Goal: Task Accomplishment & Management: Use online tool/utility

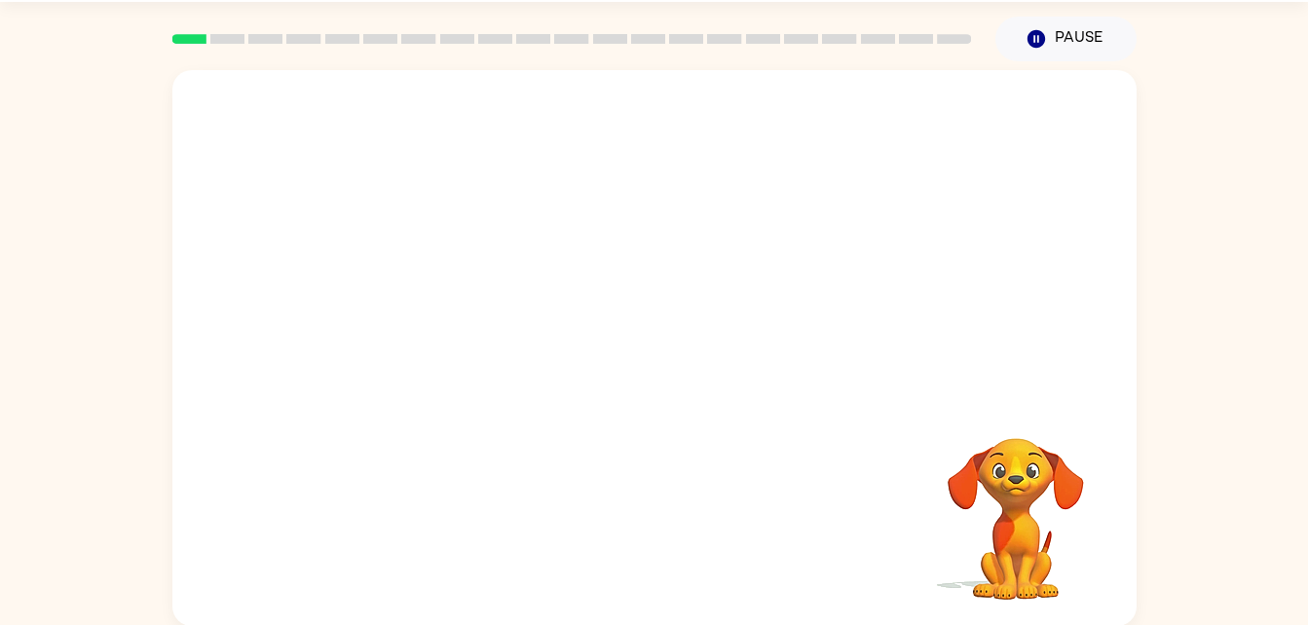
scroll to position [59, 0]
drag, startPoint x: 1204, startPoint y: 421, endPoint x: 1305, endPoint y: 341, distance: 129.0
click at [1305, 341] on div "Your browser must support playing .mp4 files to use Literably. Please try using…" at bounding box center [654, 342] width 1308 height 565
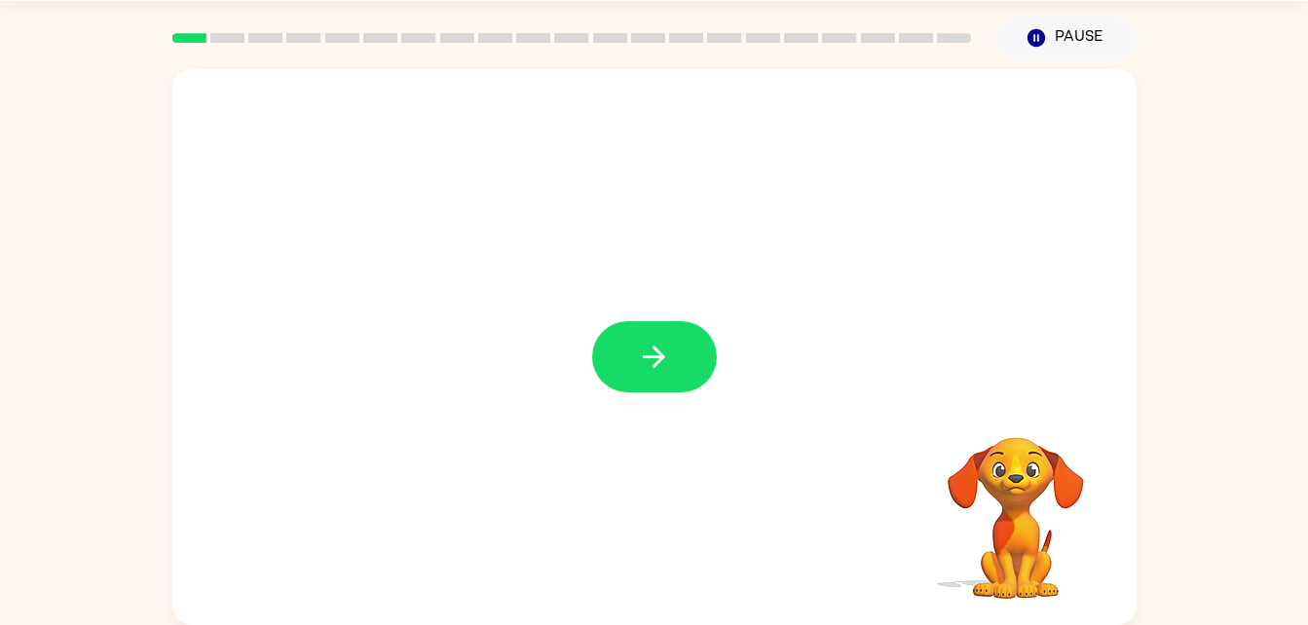
click at [708, 204] on div at bounding box center [654, 347] width 964 height 556
click at [1104, 32] on button "Pause Pause" at bounding box center [1065, 38] width 141 height 45
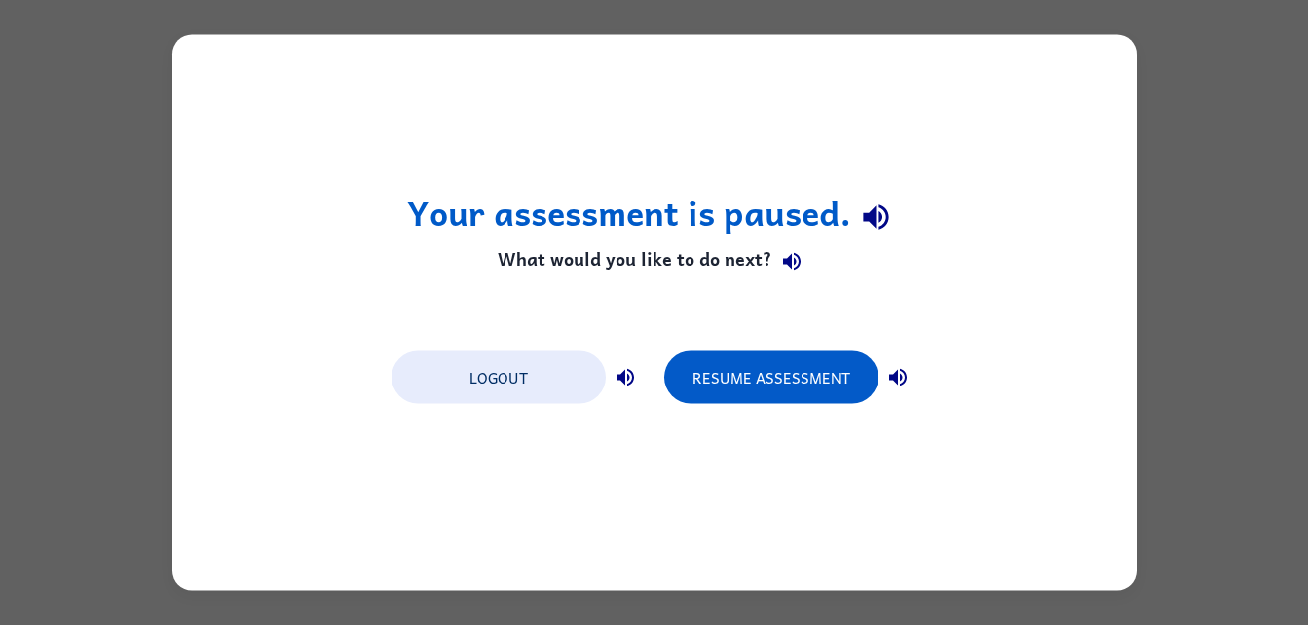
scroll to position [0, 0]
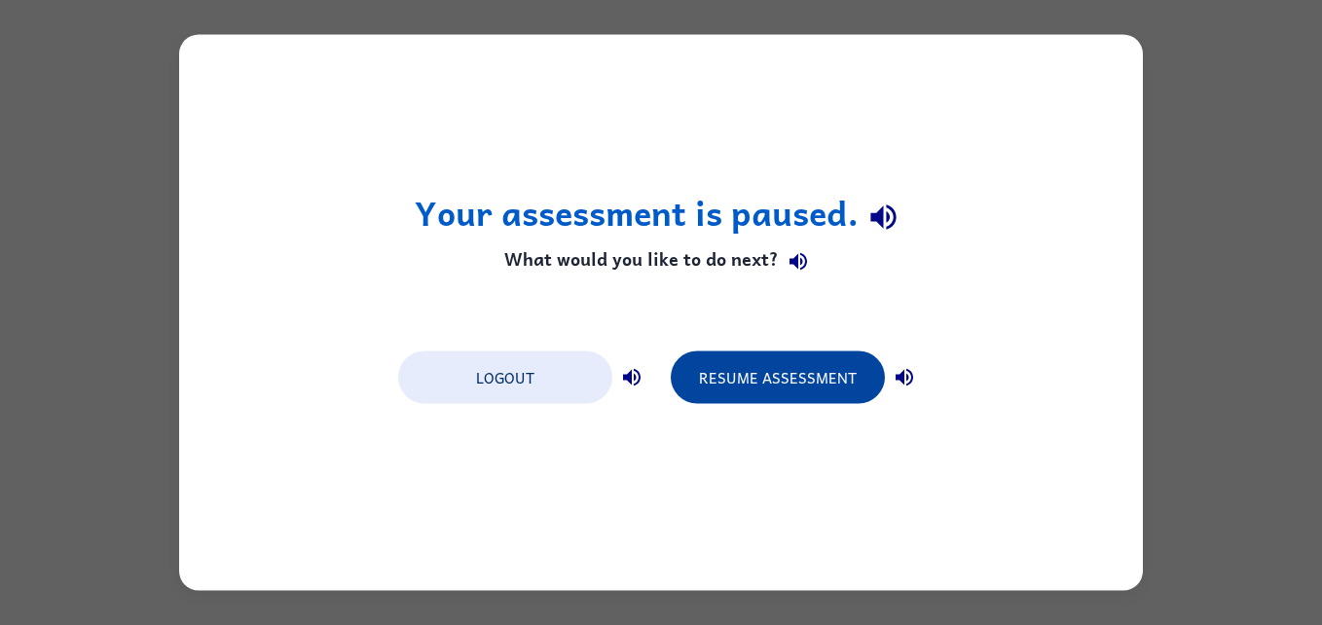
click at [813, 380] on button "Resume Assessment" at bounding box center [778, 378] width 214 height 53
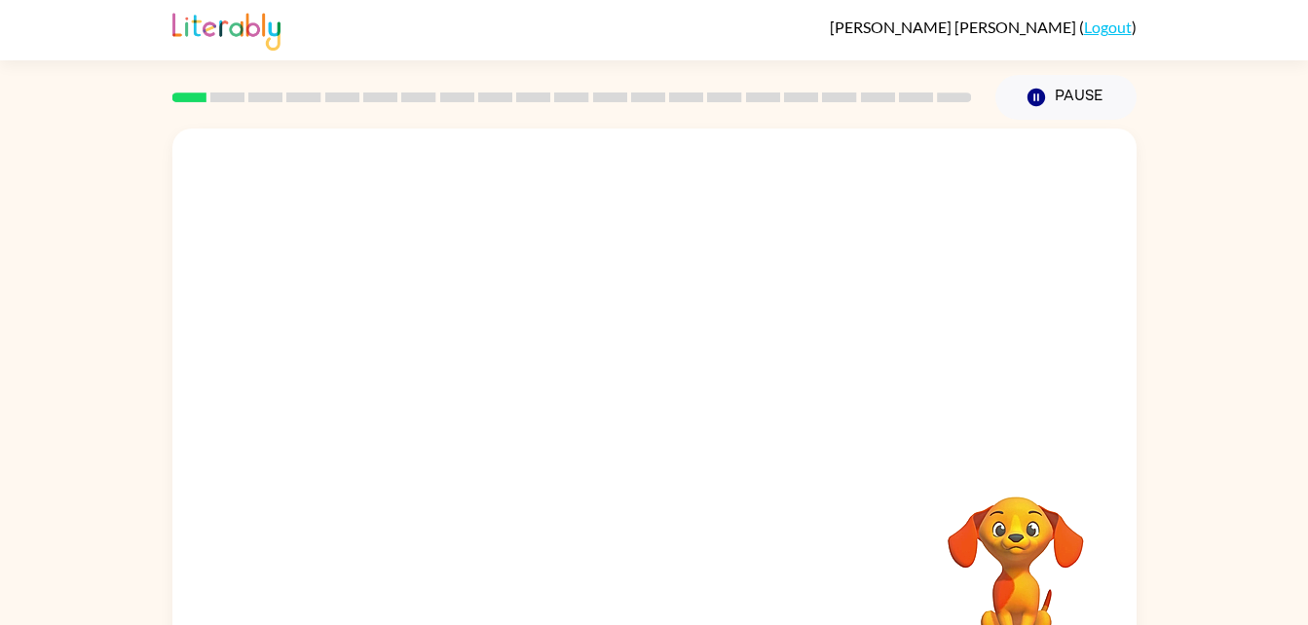
scroll to position [59, 0]
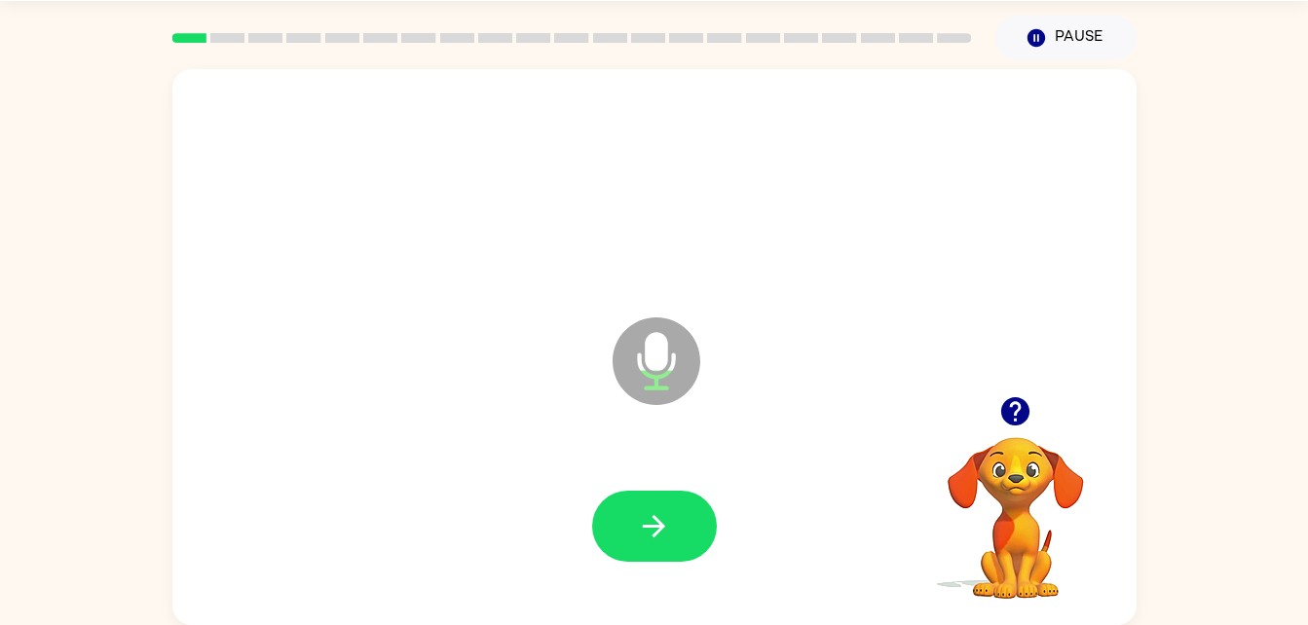
click at [651, 368] on icon "Microphone The Microphone is here when it is your turn to talk" at bounding box center [754, 386] width 292 height 146
drag, startPoint x: 651, startPoint y: 368, endPoint x: 667, endPoint y: 154, distance: 214.9
click at [667, 154] on div "Microphone The Microphone is here when it is your turn to talk" at bounding box center [654, 347] width 964 height 556
drag, startPoint x: 667, startPoint y: 154, endPoint x: 661, endPoint y: 188, distance: 34.6
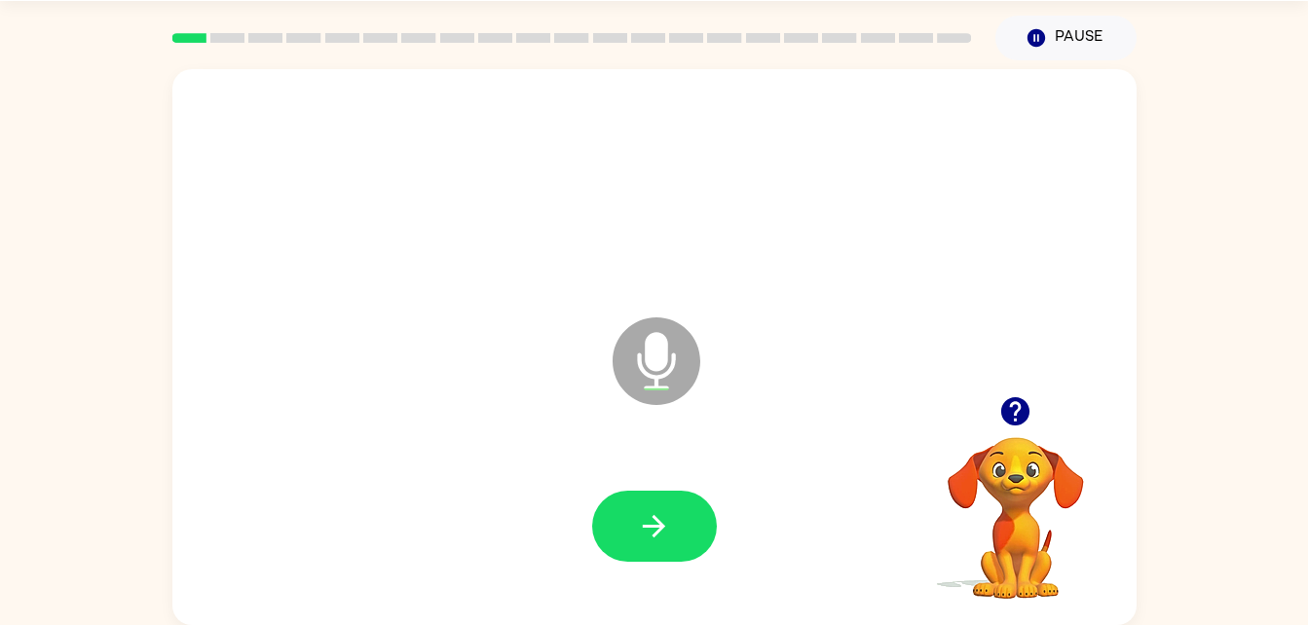
click at [661, 188] on div at bounding box center [654, 188] width 925 height 160
click at [632, 231] on div at bounding box center [654, 188] width 925 height 160
drag, startPoint x: 632, startPoint y: 231, endPoint x: 580, endPoint y: 293, distance: 80.9
click at [580, 293] on div "Microphone The Microphone is here when it is your turn to talk" at bounding box center [608, 313] width 832 height 70
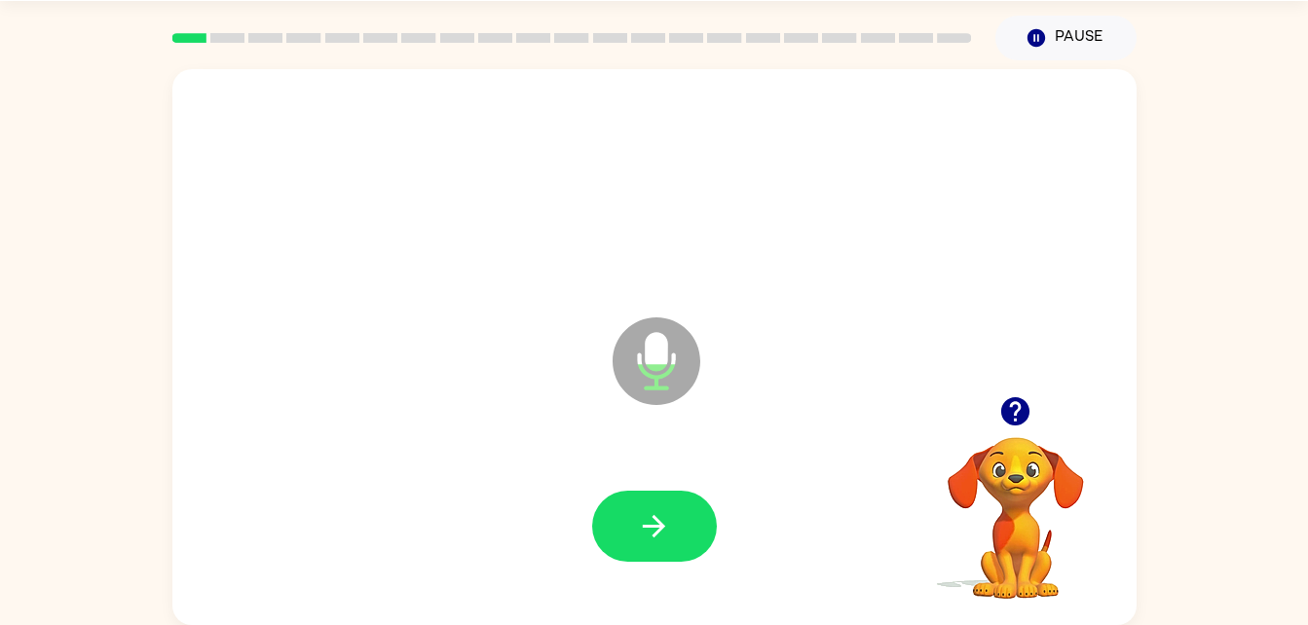
click at [582, 294] on div "Microphone The Microphone is here when it is your turn to talk" at bounding box center [608, 313] width 832 height 70
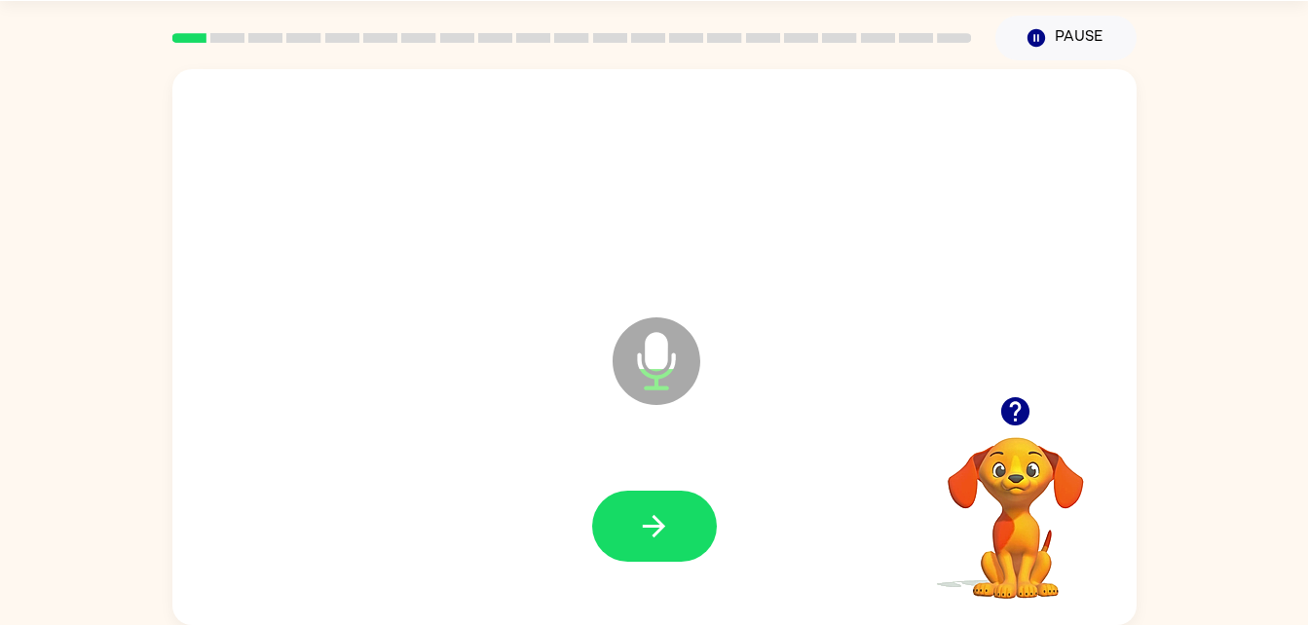
click at [582, 294] on div "Microphone The Microphone is here when it is your turn to talk" at bounding box center [608, 313] width 832 height 70
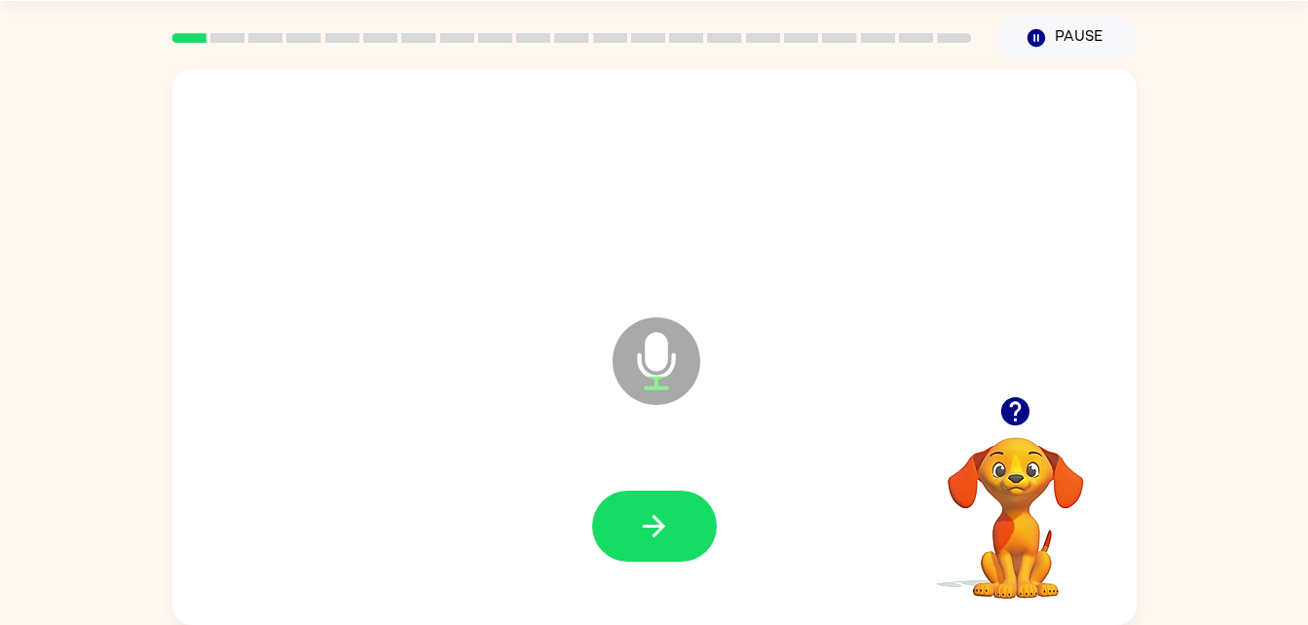
click at [582, 294] on div "Microphone The Microphone is here when it is your turn to talk" at bounding box center [608, 313] width 832 height 70
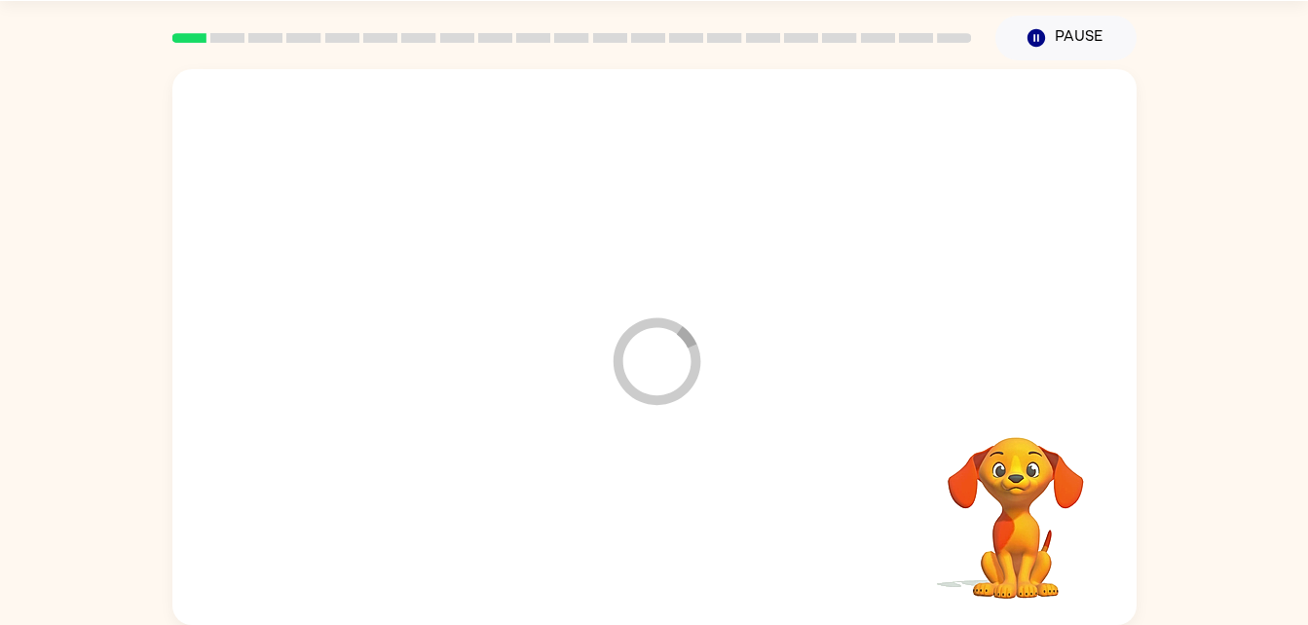
click at [582, 294] on div "Loader Your response is being sent to our graders" at bounding box center [608, 313] width 832 height 70
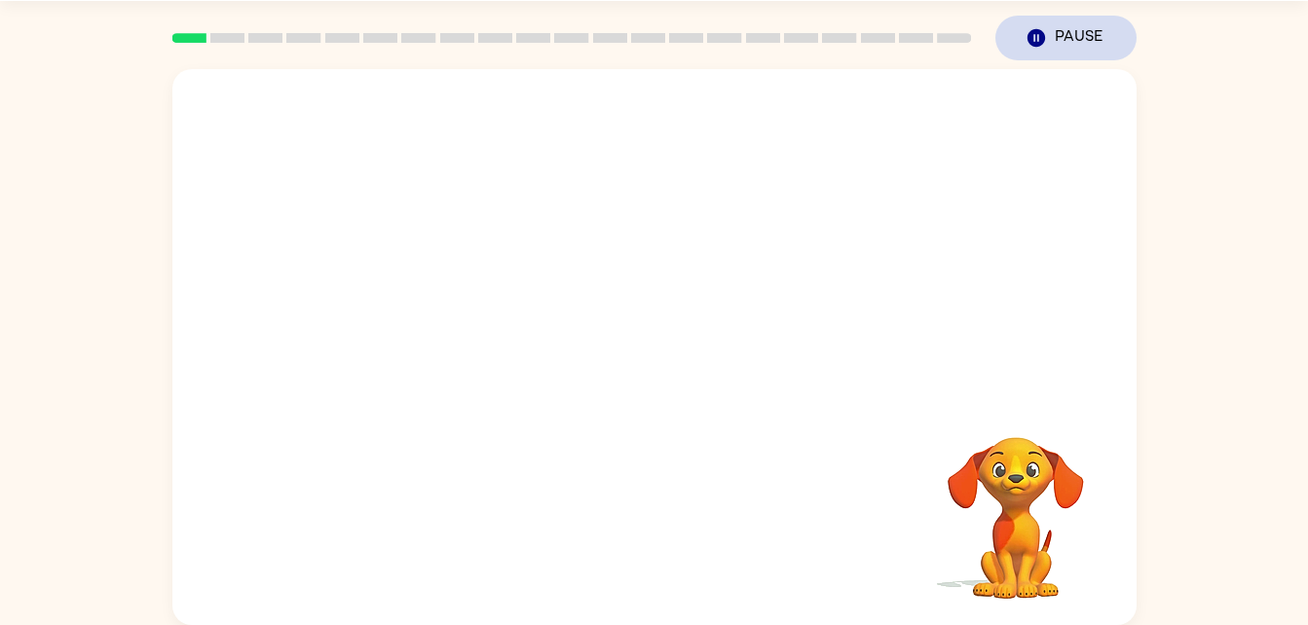
click at [1005, 29] on button "Pause Pause" at bounding box center [1065, 38] width 141 height 45
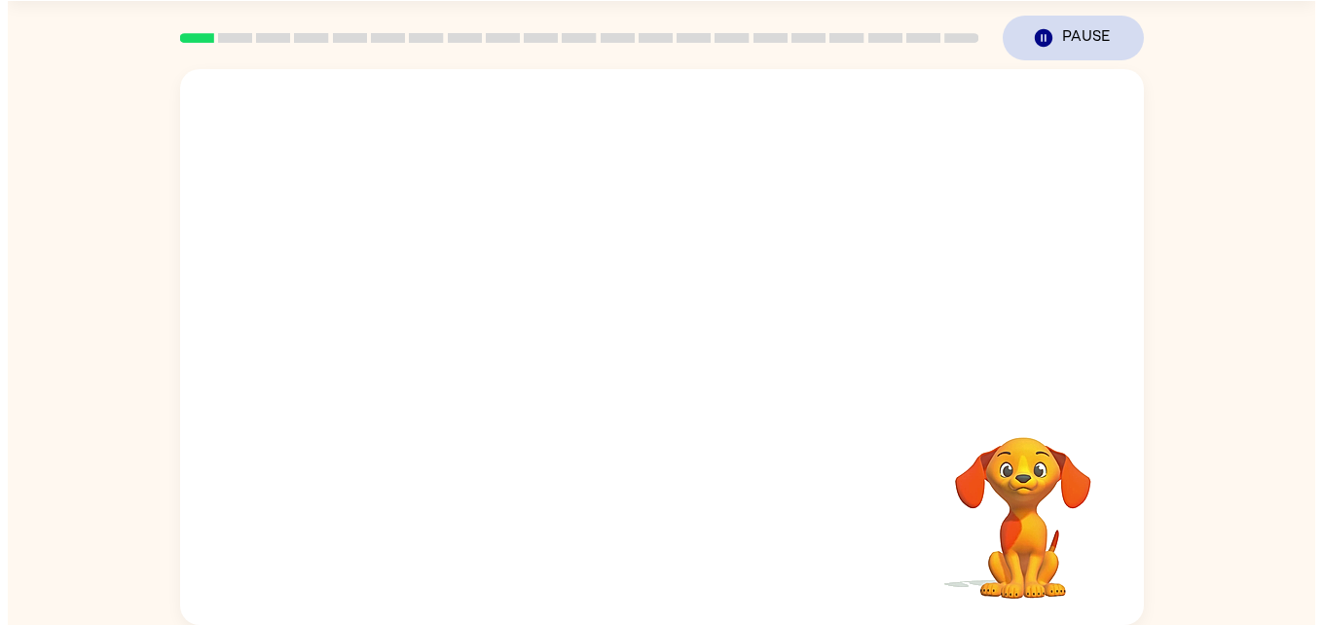
scroll to position [0, 0]
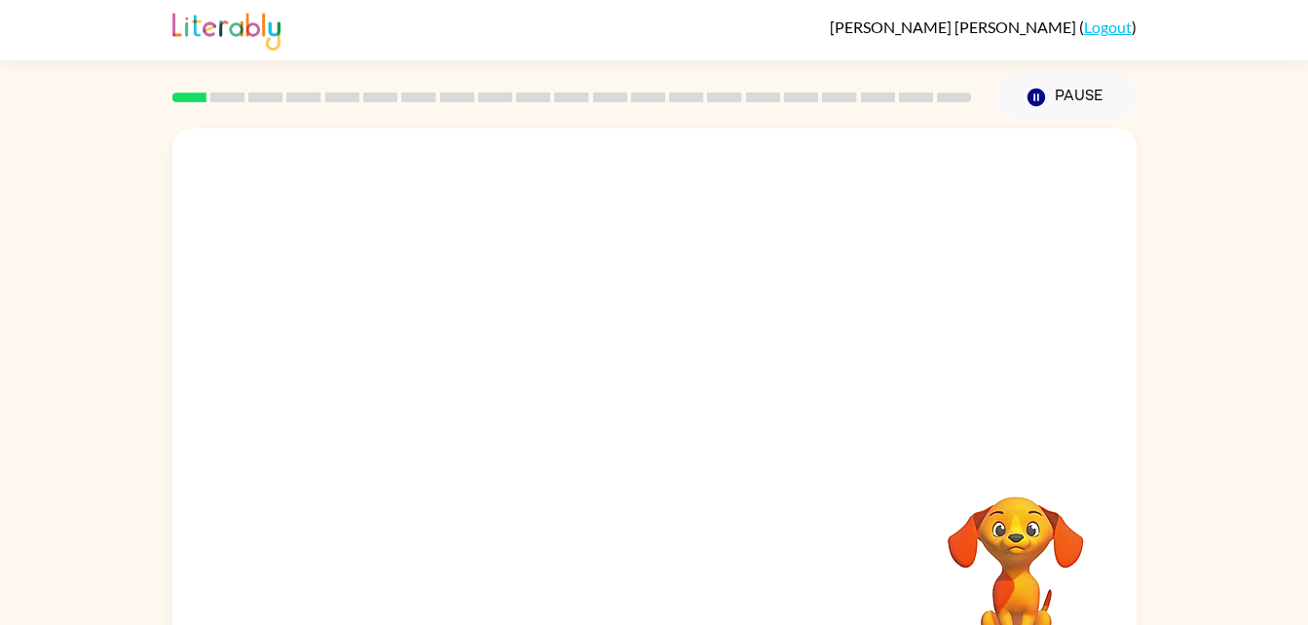
scroll to position [59, 0]
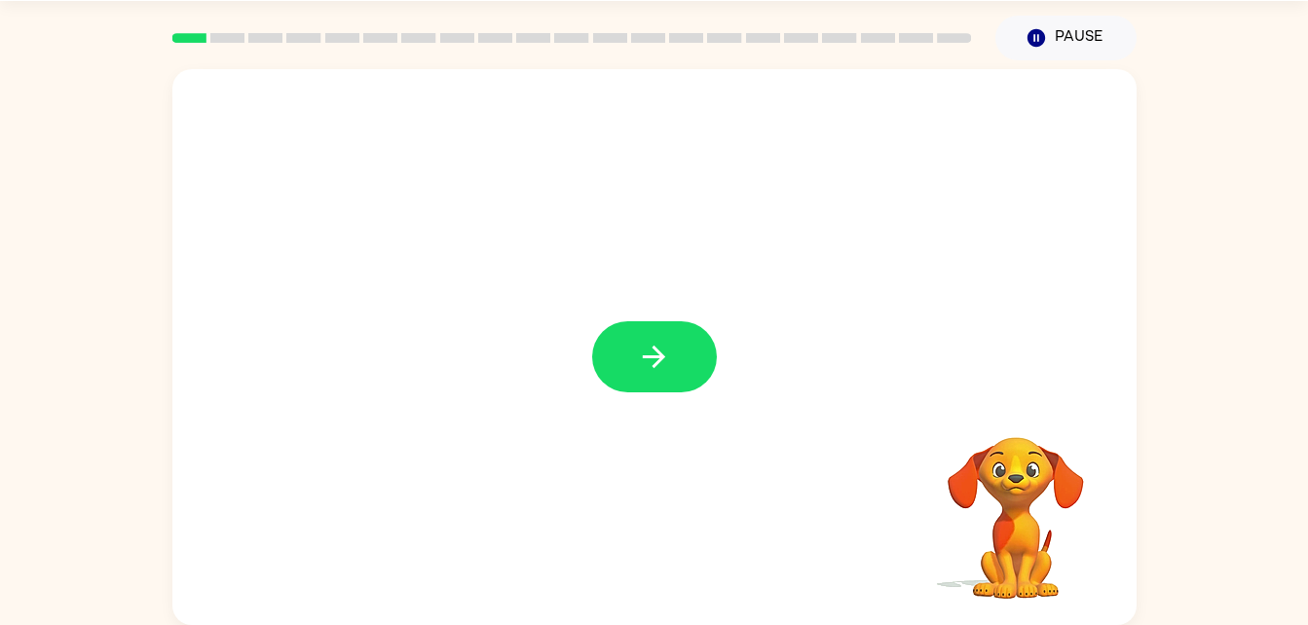
click at [613, 309] on div at bounding box center [654, 347] width 964 height 556
click at [640, 352] on icon "button" at bounding box center [654, 357] width 34 height 34
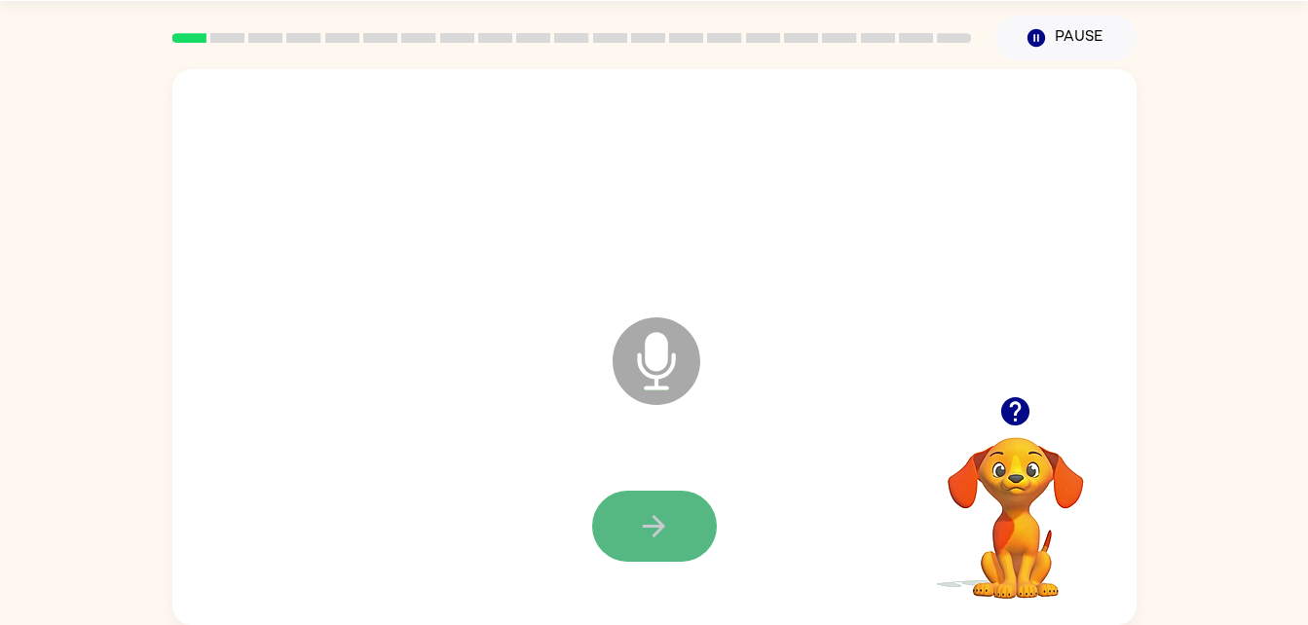
click at [648, 519] on icon "button" at bounding box center [654, 526] width 34 height 34
click at [648, 521] on icon "button" at bounding box center [654, 526] width 34 height 34
click at [690, 521] on button "button" at bounding box center [654, 526] width 125 height 71
click at [651, 500] on button "button" at bounding box center [654, 526] width 125 height 71
click at [675, 524] on button "button" at bounding box center [654, 526] width 125 height 71
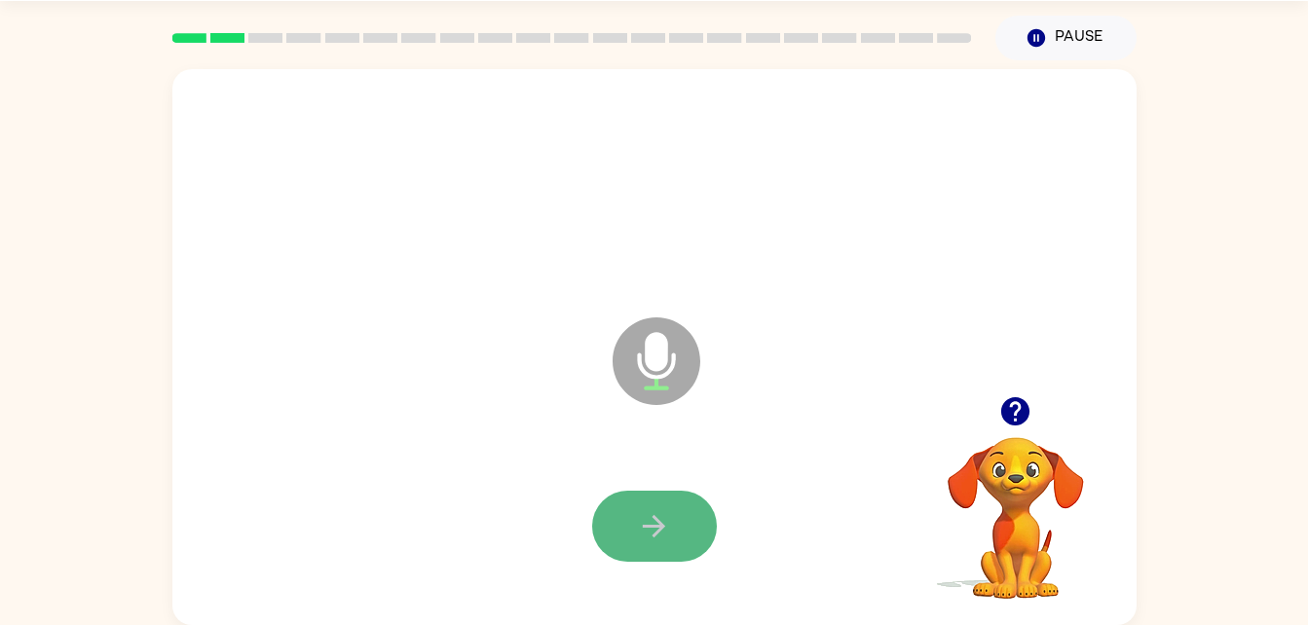
click at [700, 525] on button "button" at bounding box center [654, 526] width 125 height 71
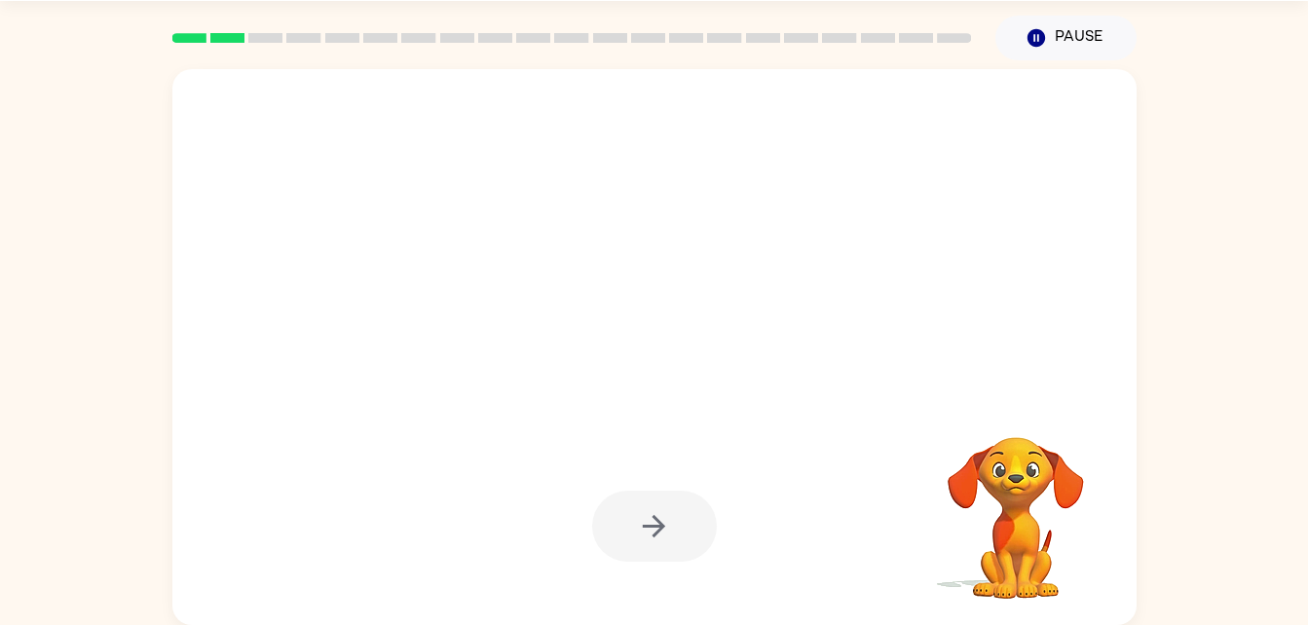
drag, startPoint x: 700, startPoint y: 525, endPoint x: 816, endPoint y: 545, distance: 117.7
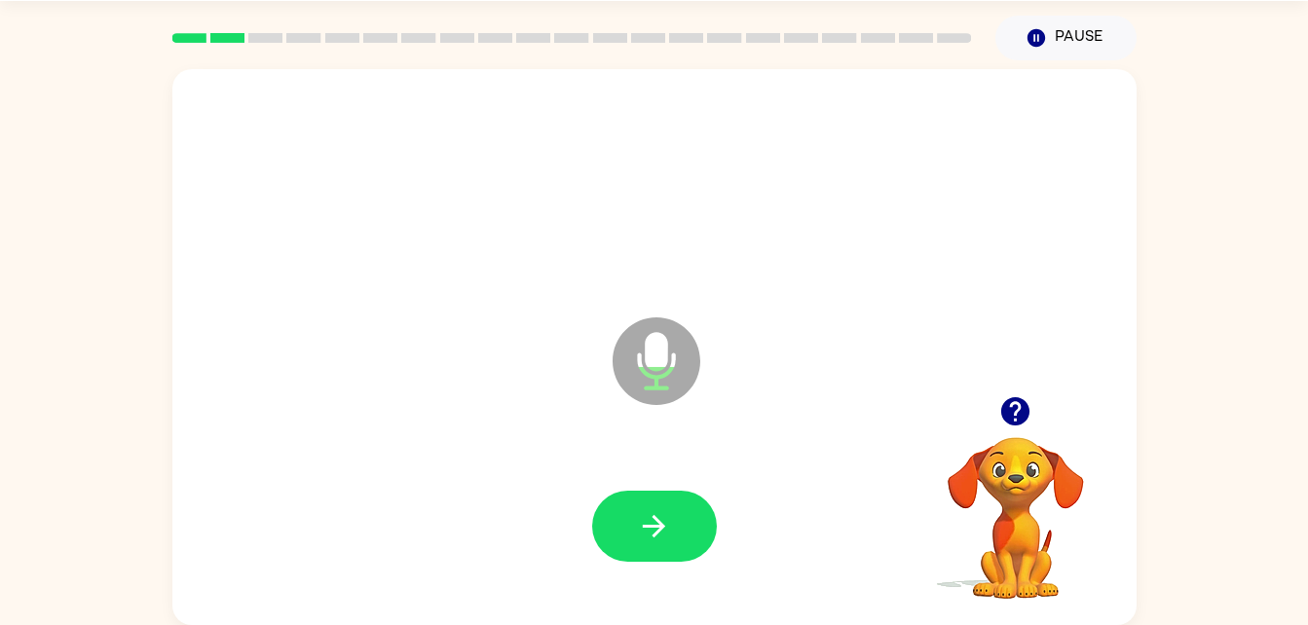
drag, startPoint x: 816, startPoint y: 545, endPoint x: 682, endPoint y: 525, distance: 135.9
click at [682, 525] on button "button" at bounding box center [654, 526] width 125 height 71
click at [679, 531] on button "button" at bounding box center [654, 526] width 125 height 71
click at [679, 530] on button "button" at bounding box center [654, 526] width 125 height 71
click at [726, 541] on div at bounding box center [654, 527] width 925 height 160
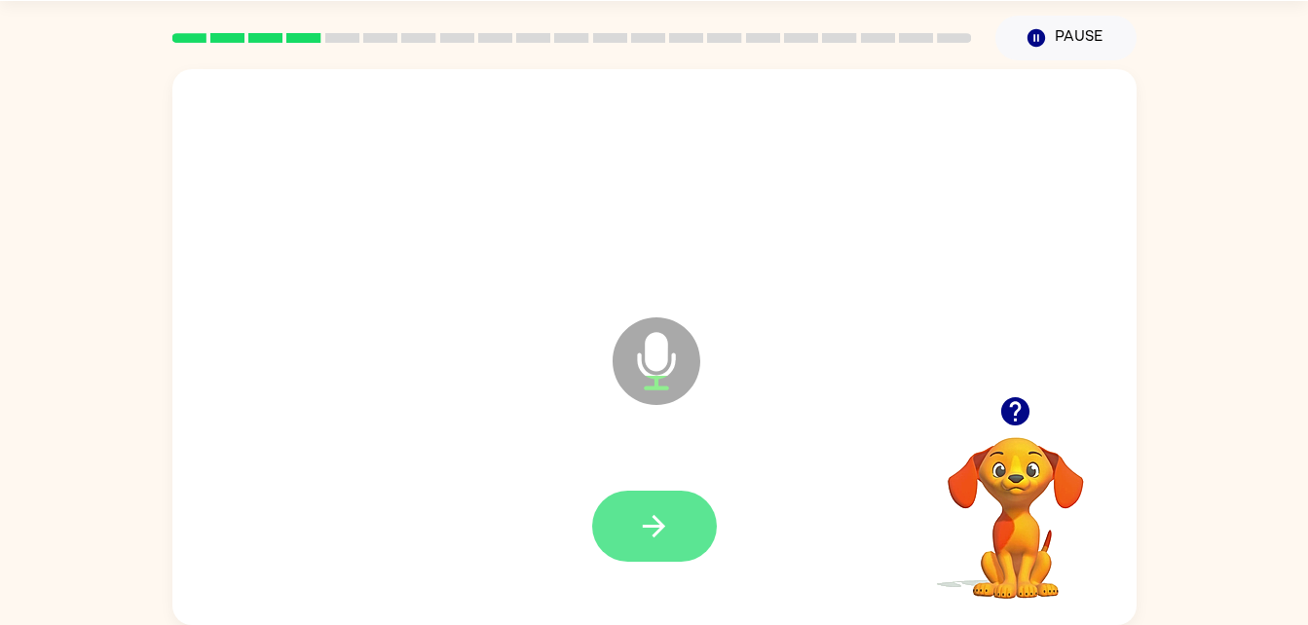
click at [664, 529] on icon "button" at bounding box center [654, 526] width 34 height 34
drag, startPoint x: 664, startPoint y: 529, endPoint x: 615, endPoint y: 538, distance: 49.5
click at [615, 538] on button "button" at bounding box center [654, 526] width 125 height 71
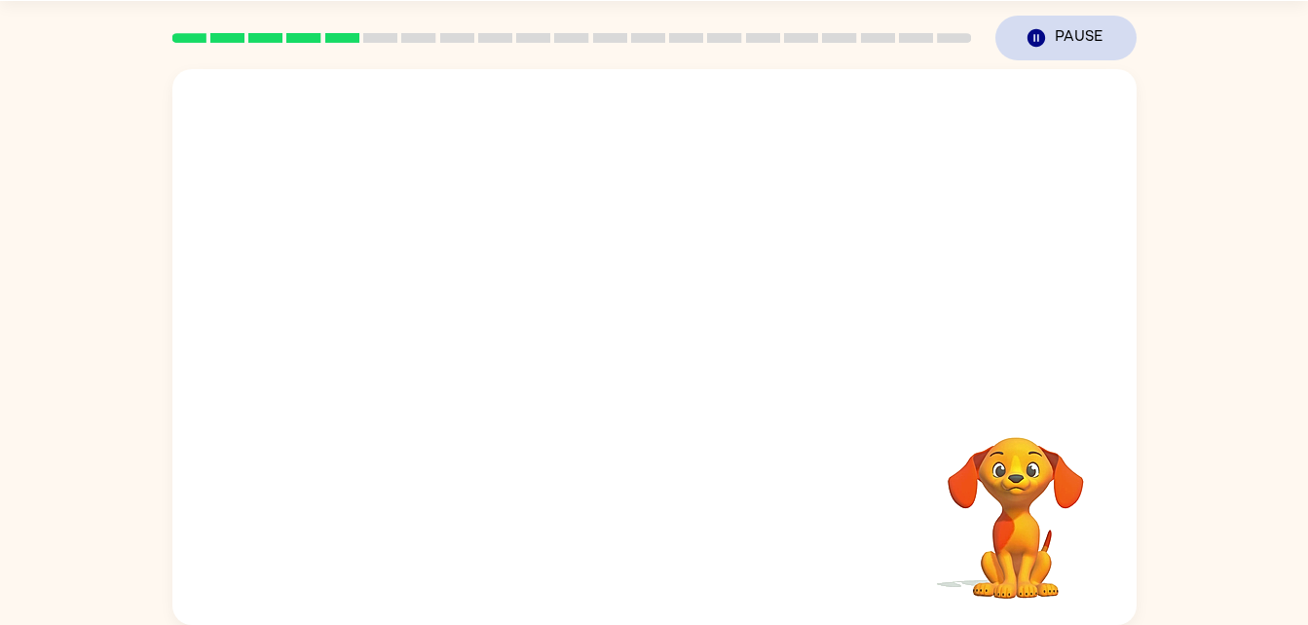
click at [1015, 16] on button "Pause Pause" at bounding box center [1065, 38] width 141 height 45
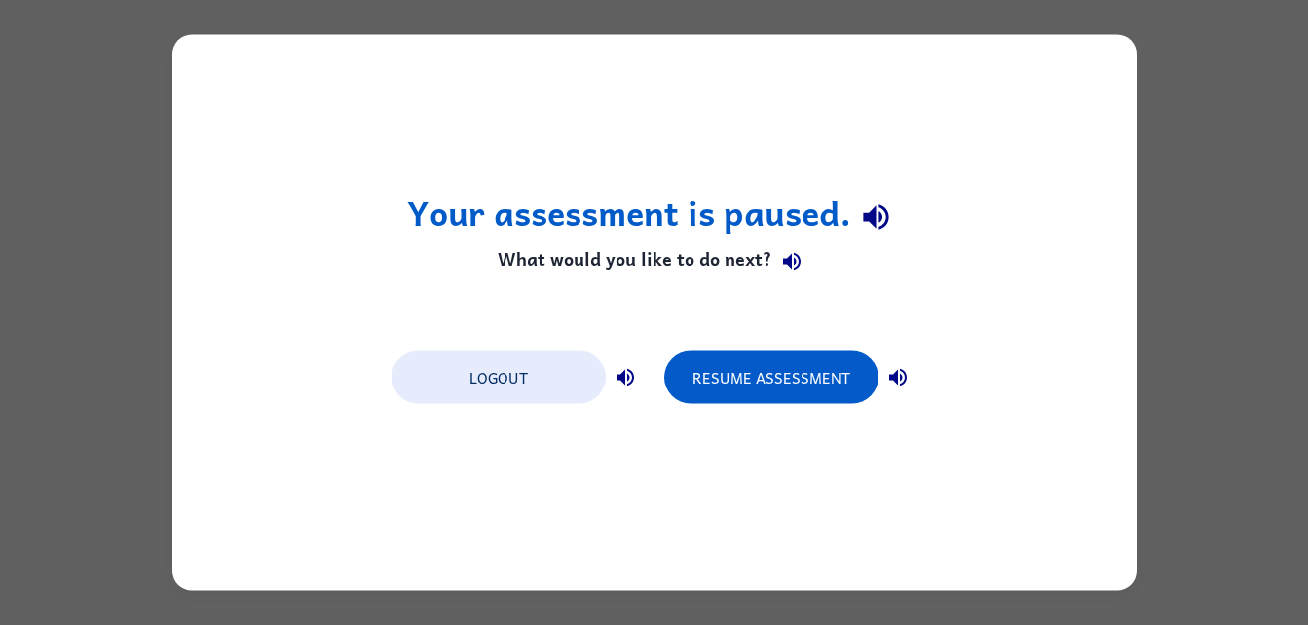
scroll to position [0, 0]
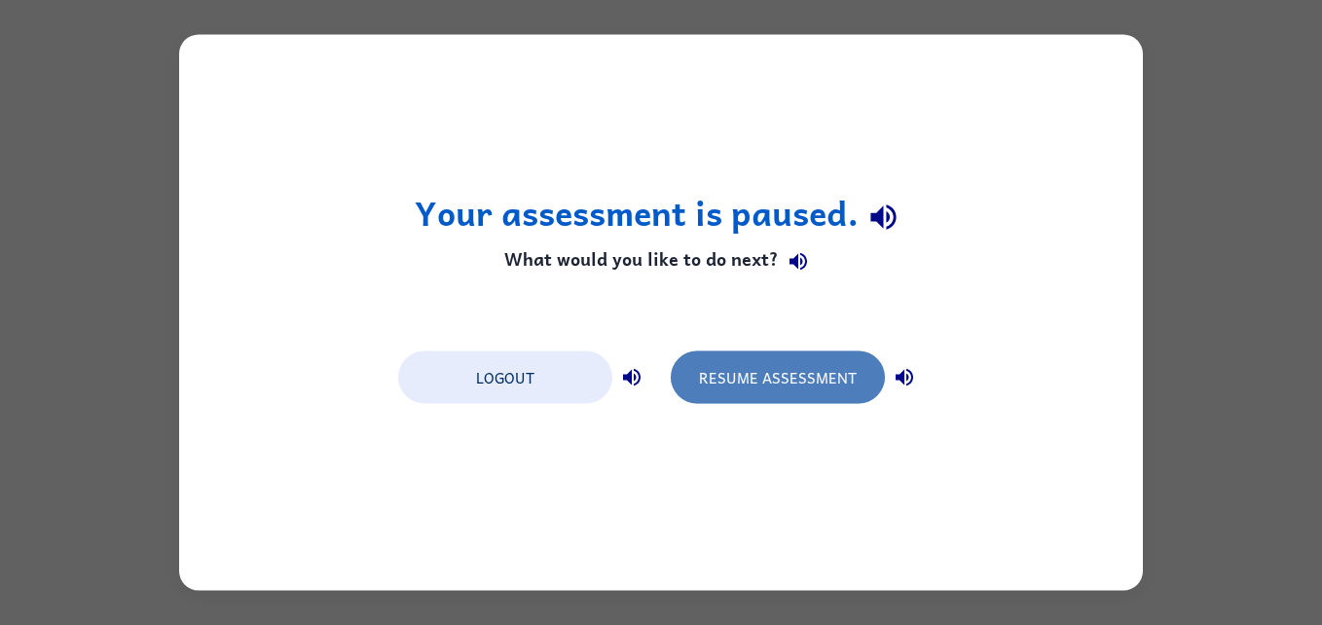
click at [791, 375] on button "Resume Assessment" at bounding box center [778, 378] width 214 height 53
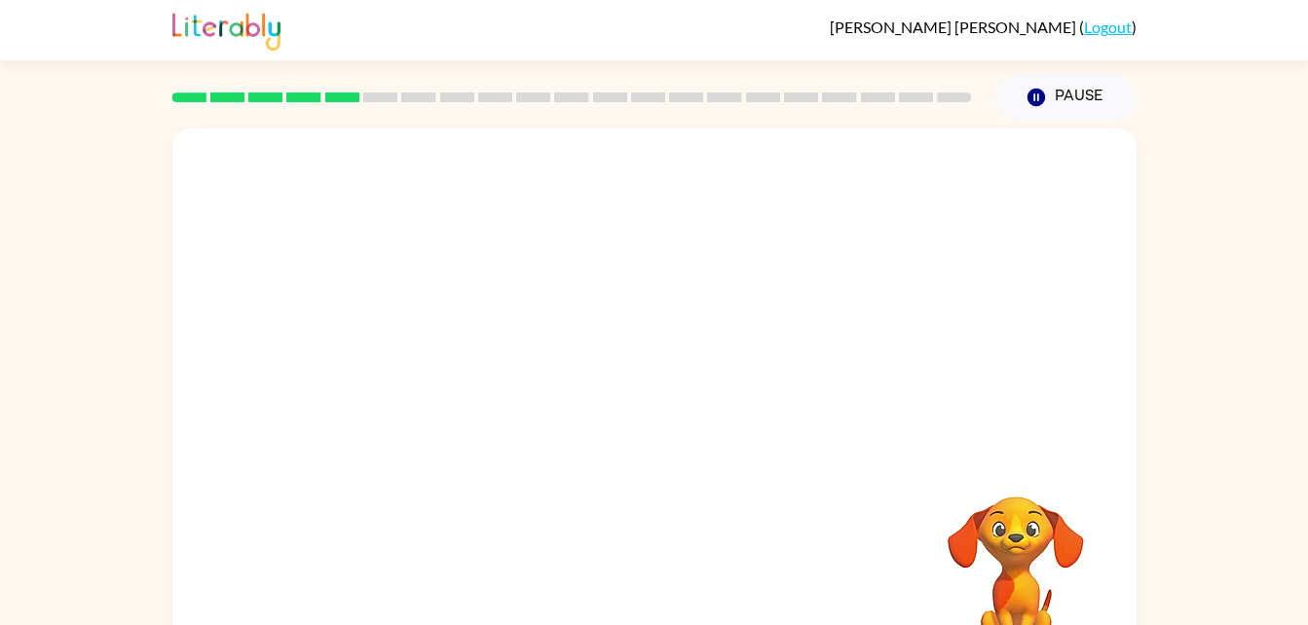
scroll to position [59, 0]
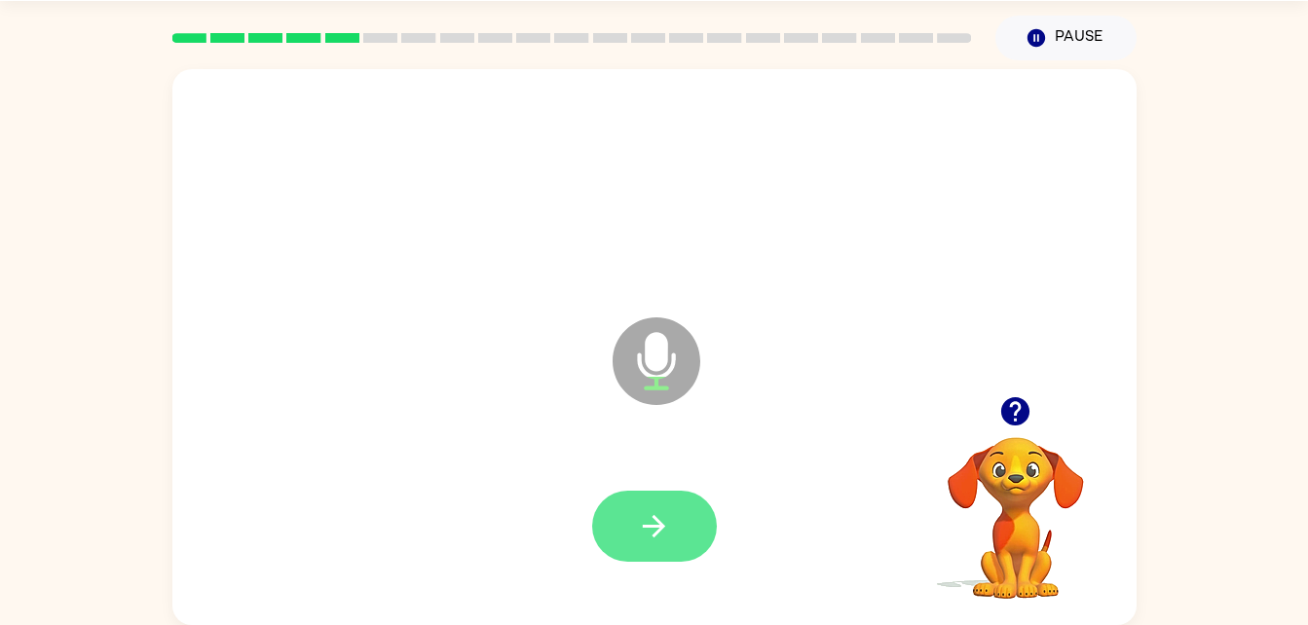
click at [668, 545] on button "button" at bounding box center [654, 526] width 125 height 71
click at [629, 547] on button "button" at bounding box center [654, 526] width 125 height 71
click at [652, 527] on icon "button" at bounding box center [654, 526] width 22 height 22
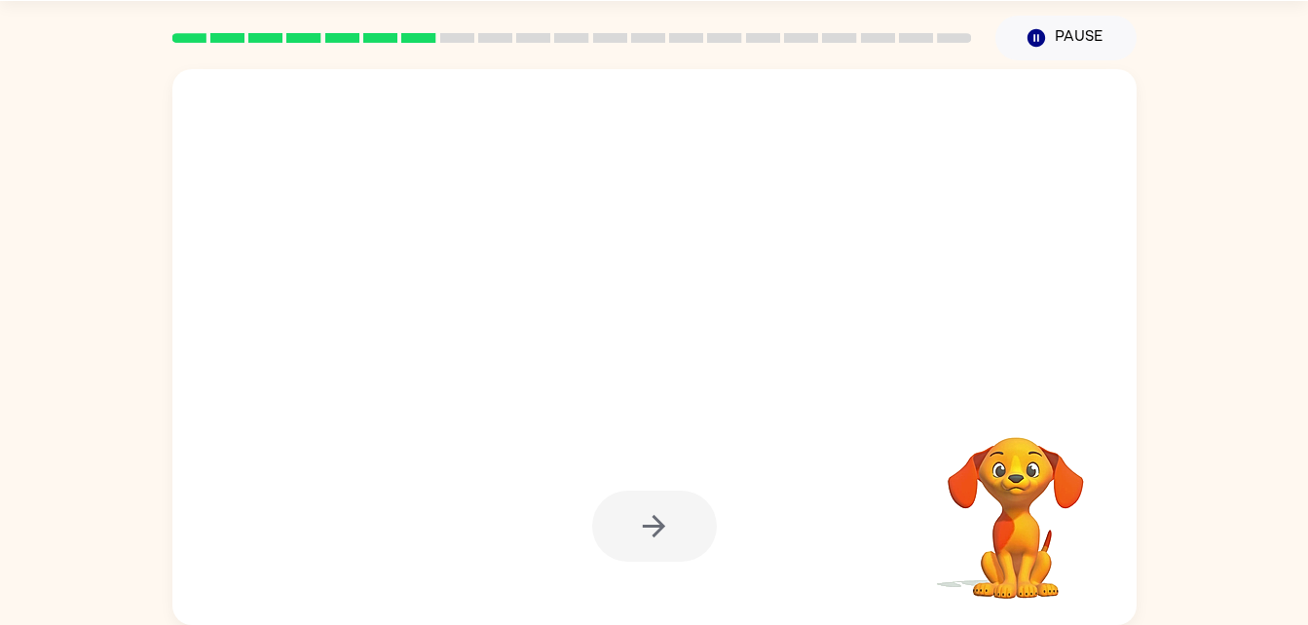
click at [657, 527] on div at bounding box center [654, 526] width 125 height 71
drag, startPoint x: 657, startPoint y: 527, endPoint x: 991, endPoint y: 264, distance: 425.1
click at [991, 264] on div at bounding box center [654, 347] width 964 height 556
click at [991, 264] on div at bounding box center [654, 188] width 925 height 160
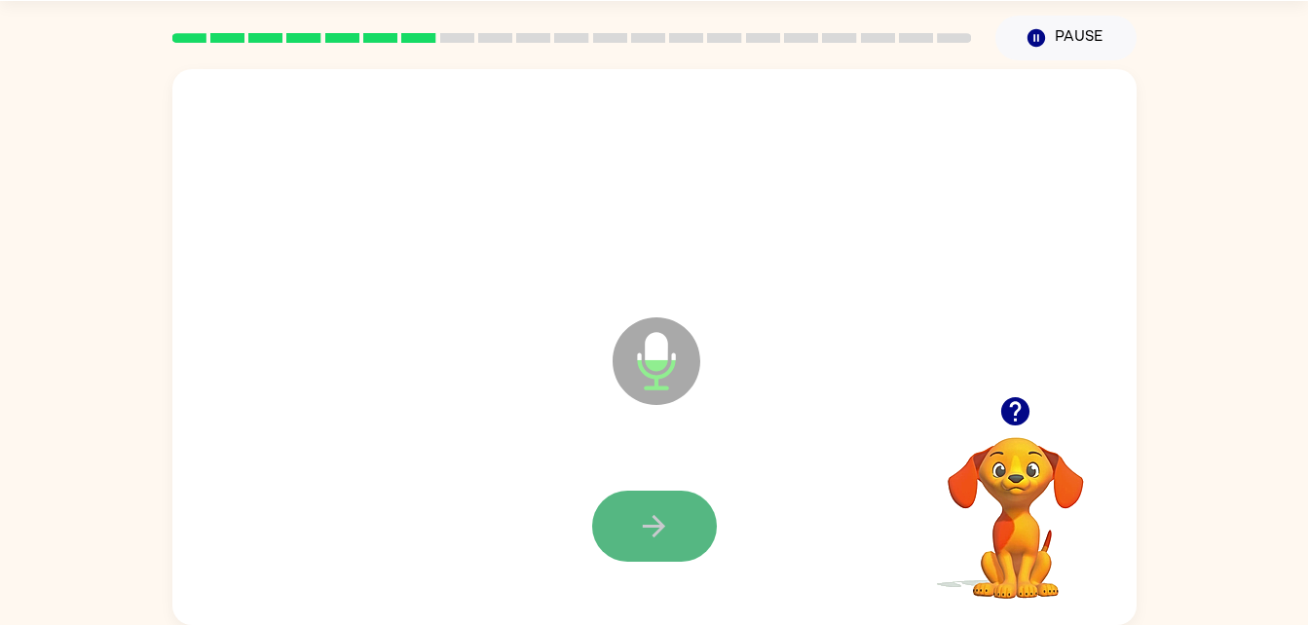
click at [675, 534] on button "button" at bounding box center [654, 526] width 125 height 71
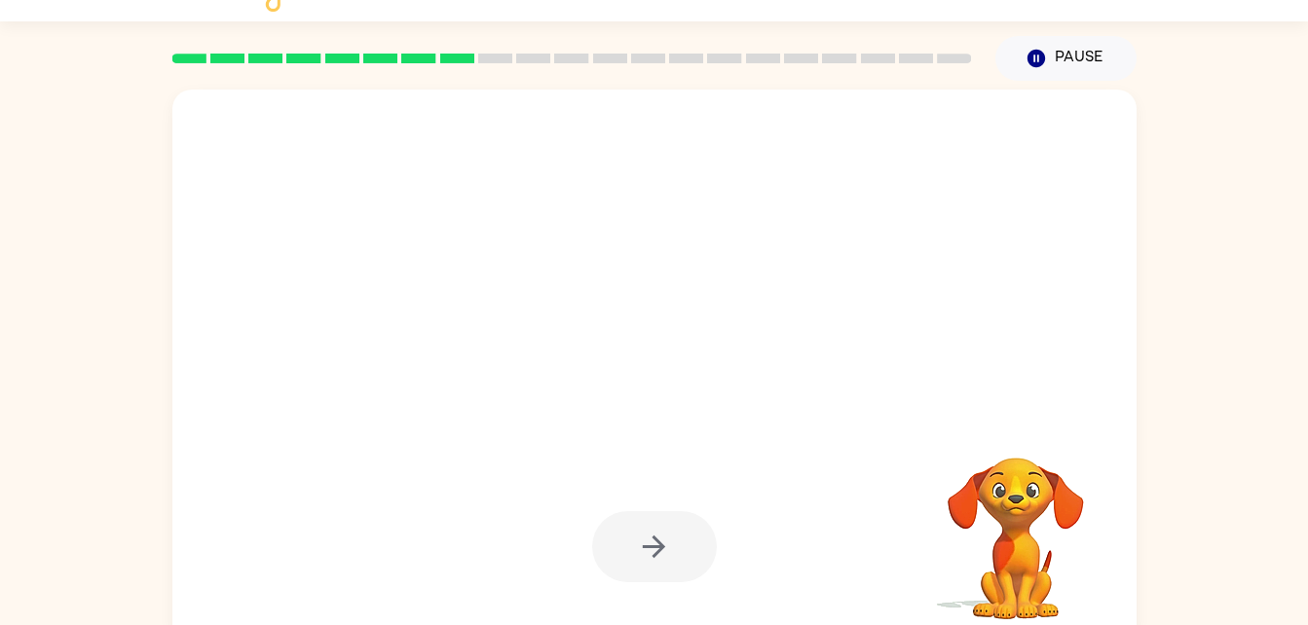
scroll to position [59, 0]
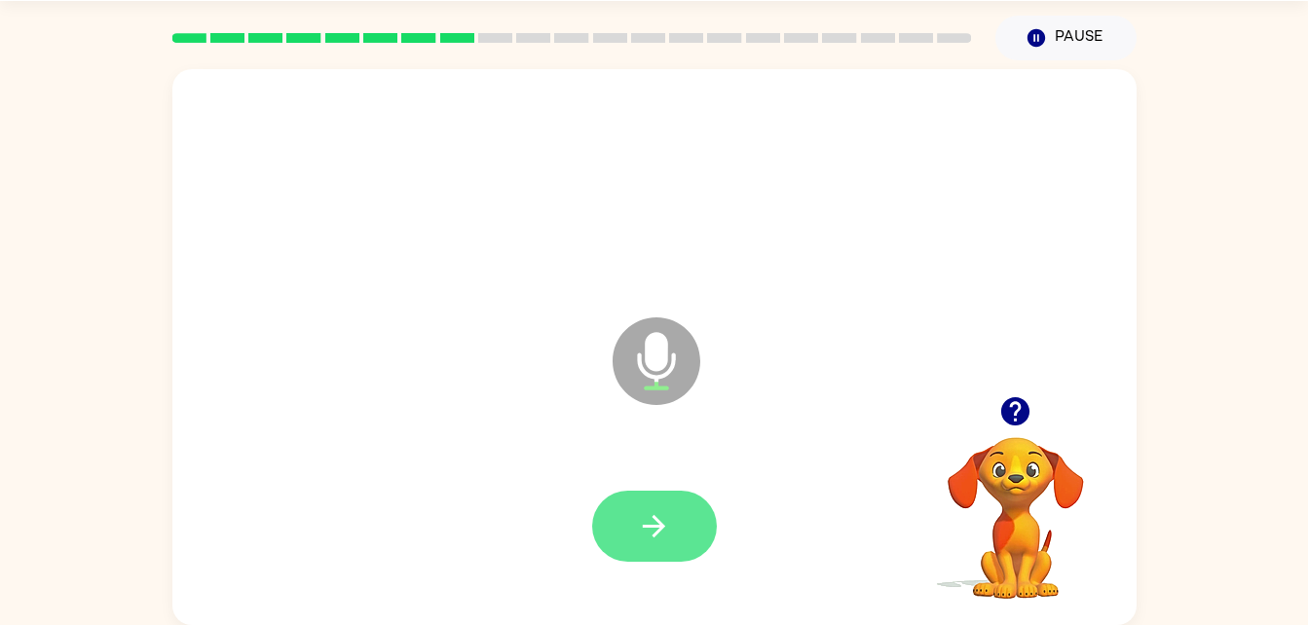
click at [651, 547] on button "button" at bounding box center [654, 526] width 125 height 71
click at [639, 521] on icon "button" at bounding box center [654, 526] width 34 height 34
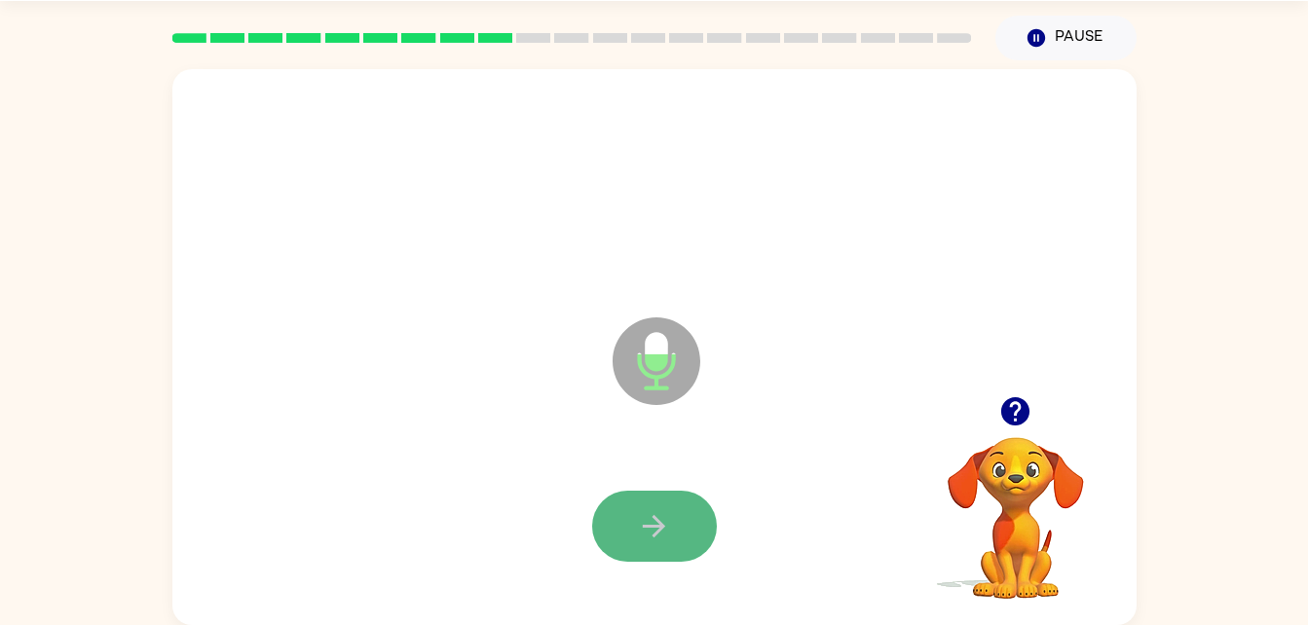
click at [678, 521] on button "button" at bounding box center [654, 526] width 125 height 71
click at [645, 548] on button "button" at bounding box center [654, 526] width 125 height 71
click at [634, 540] on button "button" at bounding box center [654, 526] width 125 height 71
click at [685, 507] on button "button" at bounding box center [654, 526] width 125 height 71
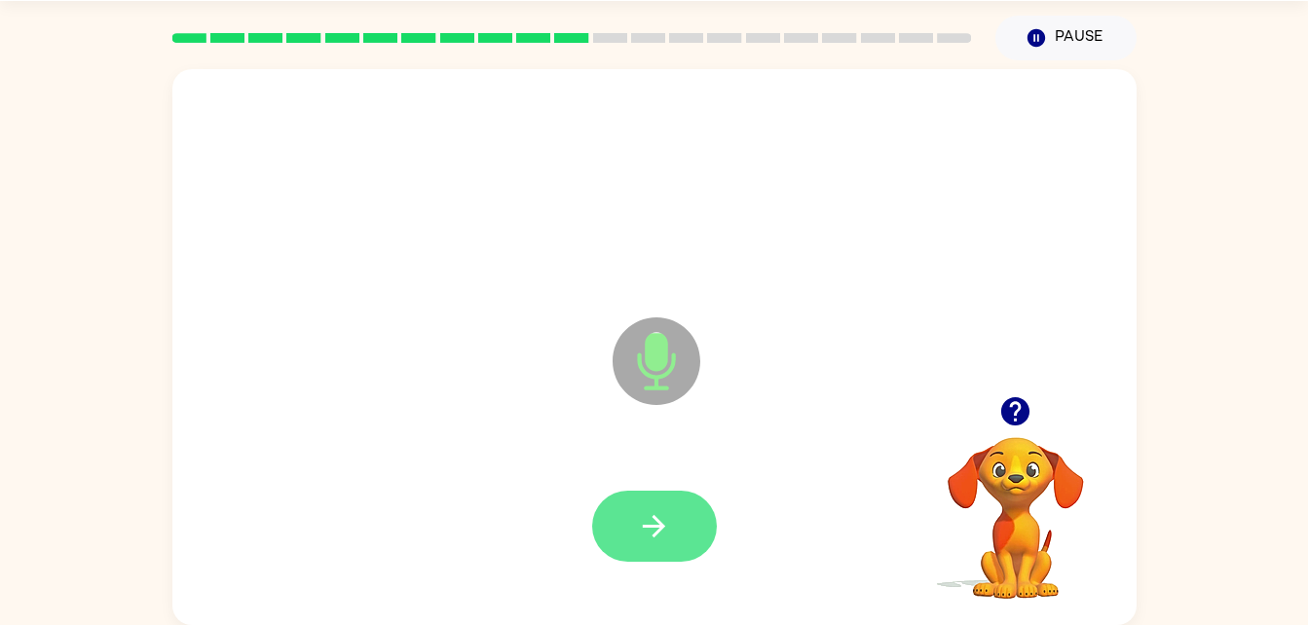
click at [681, 494] on button "button" at bounding box center [654, 526] width 125 height 71
click at [642, 524] on icon "button" at bounding box center [654, 526] width 34 height 34
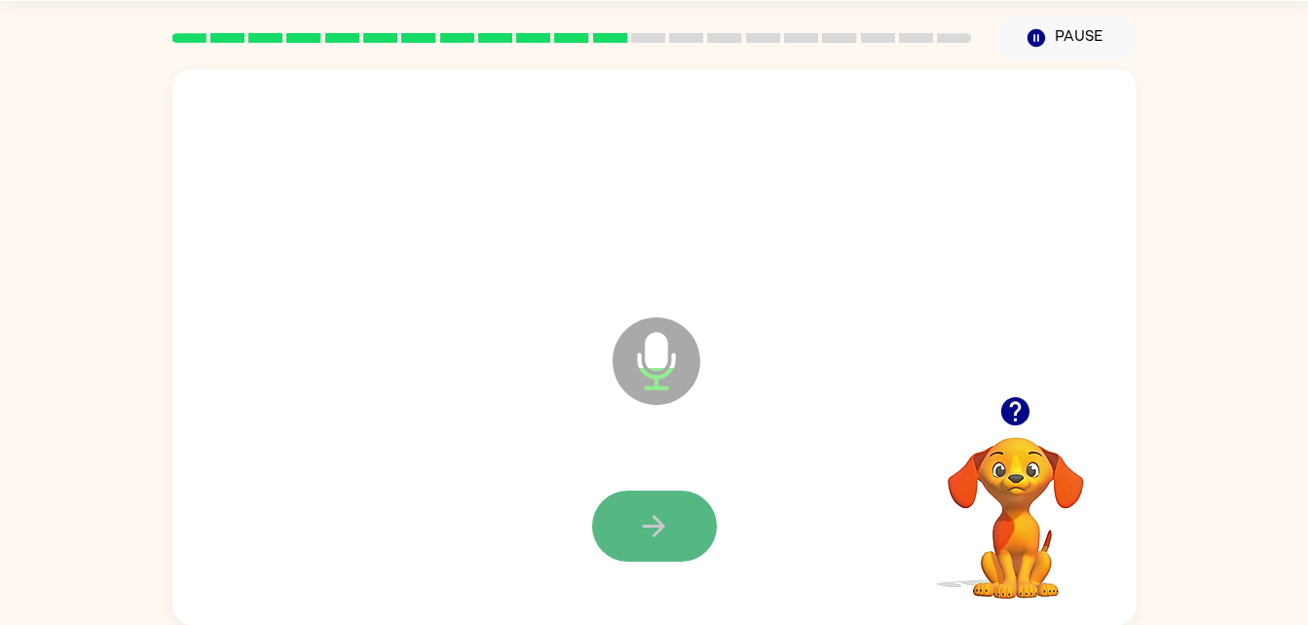
click at [667, 551] on button "button" at bounding box center [654, 526] width 125 height 71
click at [659, 520] on icon "button" at bounding box center [654, 526] width 34 height 34
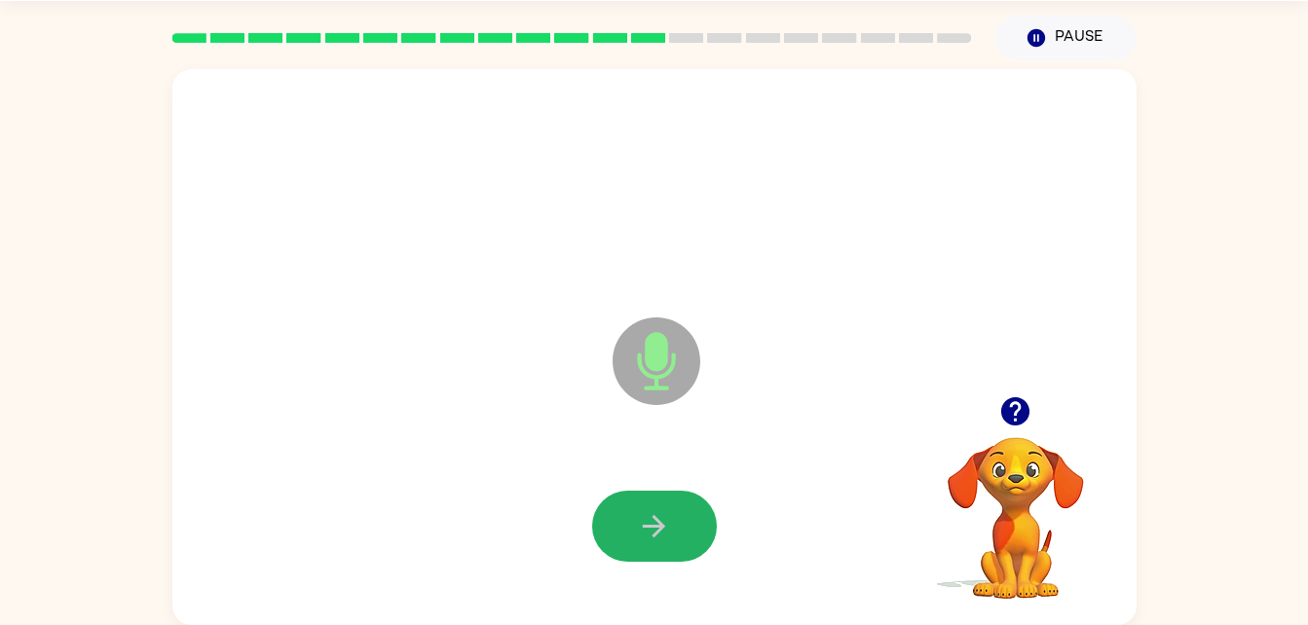
click at [648, 549] on button "button" at bounding box center [654, 526] width 125 height 71
drag, startPoint x: 648, startPoint y: 549, endPoint x: 614, endPoint y: 534, distance: 36.6
click at [614, 534] on button "button" at bounding box center [654, 526] width 125 height 71
click at [662, 541] on icon "button" at bounding box center [654, 526] width 34 height 34
click at [687, 566] on div at bounding box center [654, 527] width 925 height 160
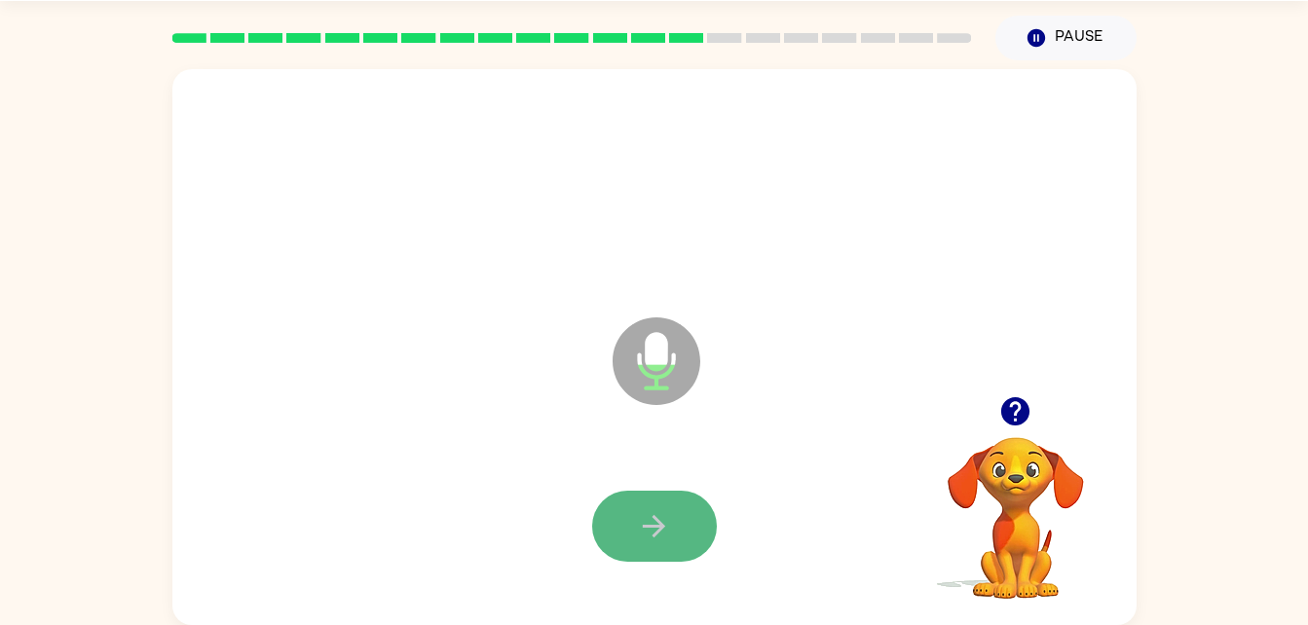
click at [676, 553] on button "button" at bounding box center [654, 526] width 125 height 71
click at [664, 521] on icon "button" at bounding box center [654, 526] width 34 height 34
click at [661, 519] on icon "button" at bounding box center [654, 526] width 34 height 34
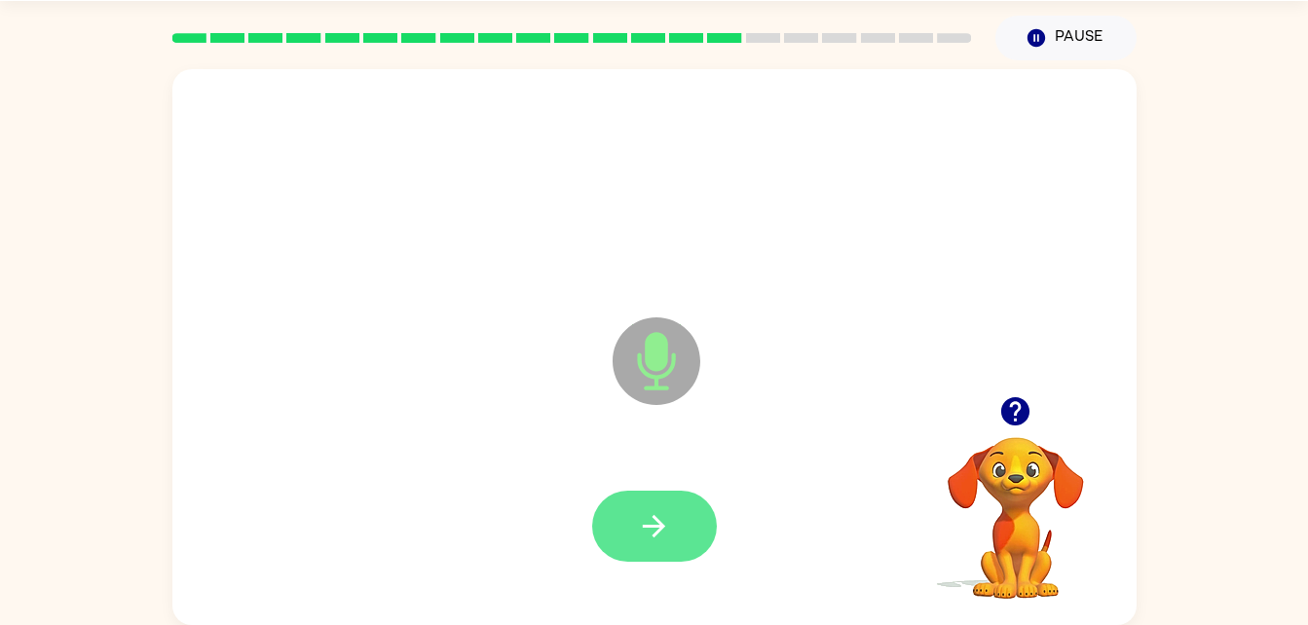
click at [687, 521] on button "button" at bounding box center [654, 526] width 125 height 71
click at [682, 528] on button "button" at bounding box center [654, 526] width 125 height 71
drag, startPoint x: 773, startPoint y: 558, endPoint x: 709, endPoint y: 548, distance: 65.0
click at [709, 548] on div at bounding box center [654, 527] width 925 height 160
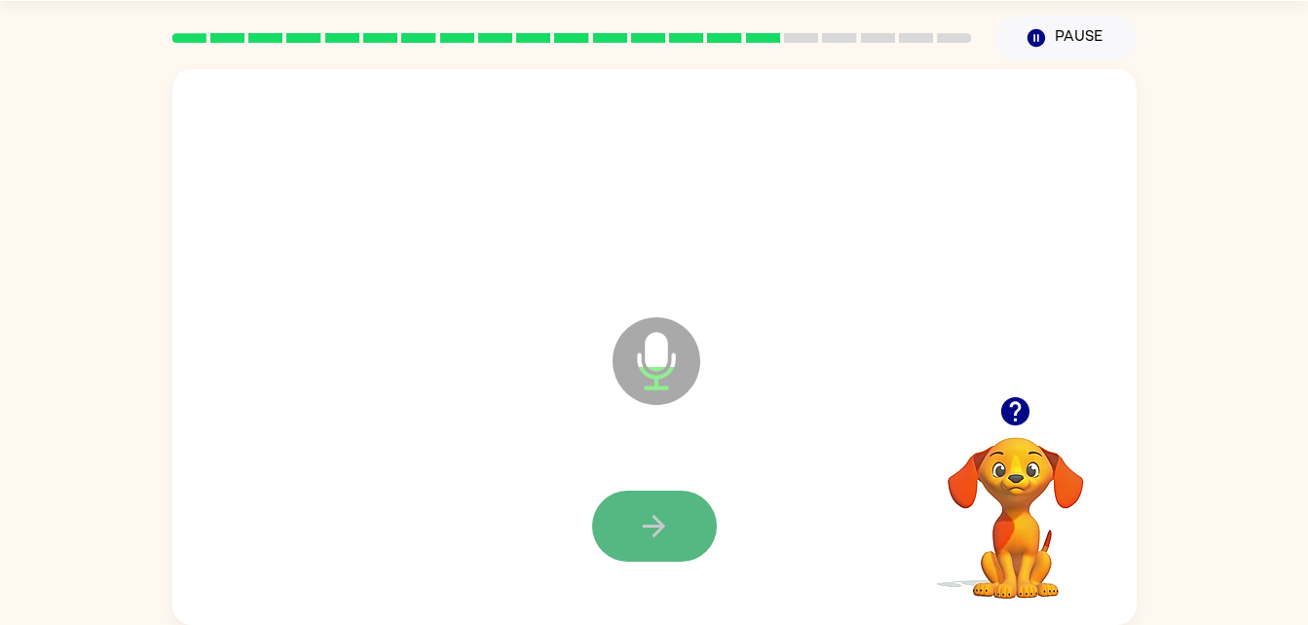
click at [709, 532] on button "button" at bounding box center [654, 526] width 125 height 71
click at [649, 532] on icon "button" at bounding box center [654, 526] width 34 height 34
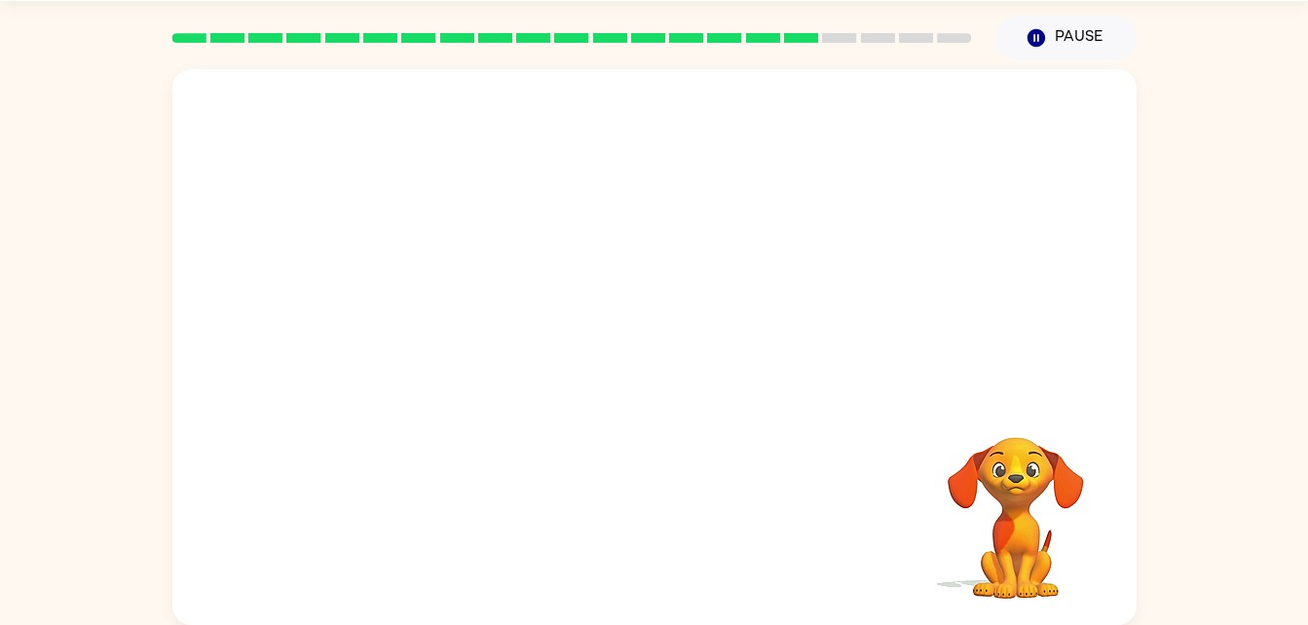
drag, startPoint x: 865, startPoint y: 96, endPoint x: 1035, endPoint y: 223, distance: 212.3
click at [1035, 223] on div at bounding box center [654, 232] width 964 height 327
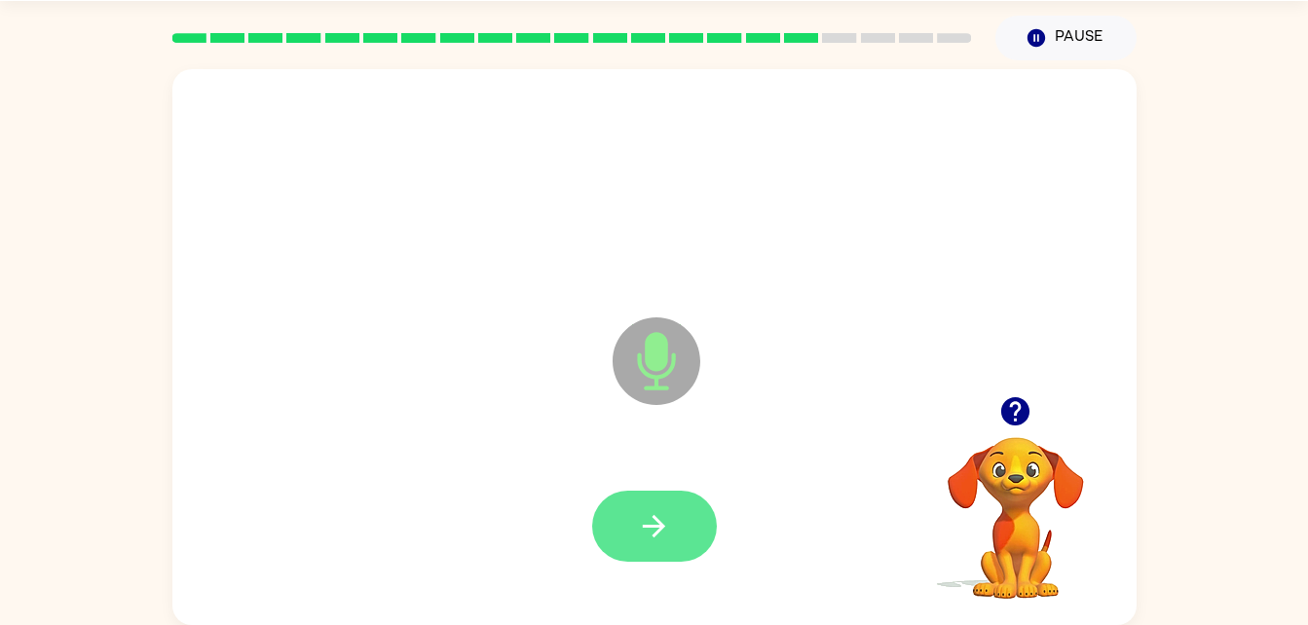
click at [647, 531] on icon "button" at bounding box center [654, 526] width 34 height 34
click at [645, 537] on icon "button" at bounding box center [654, 526] width 34 height 34
click at [665, 548] on button "button" at bounding box center [654, 526] width 125 height 71
click at [644, 535] on icon "button" at bounding box center [654, 526] width 34 height 34
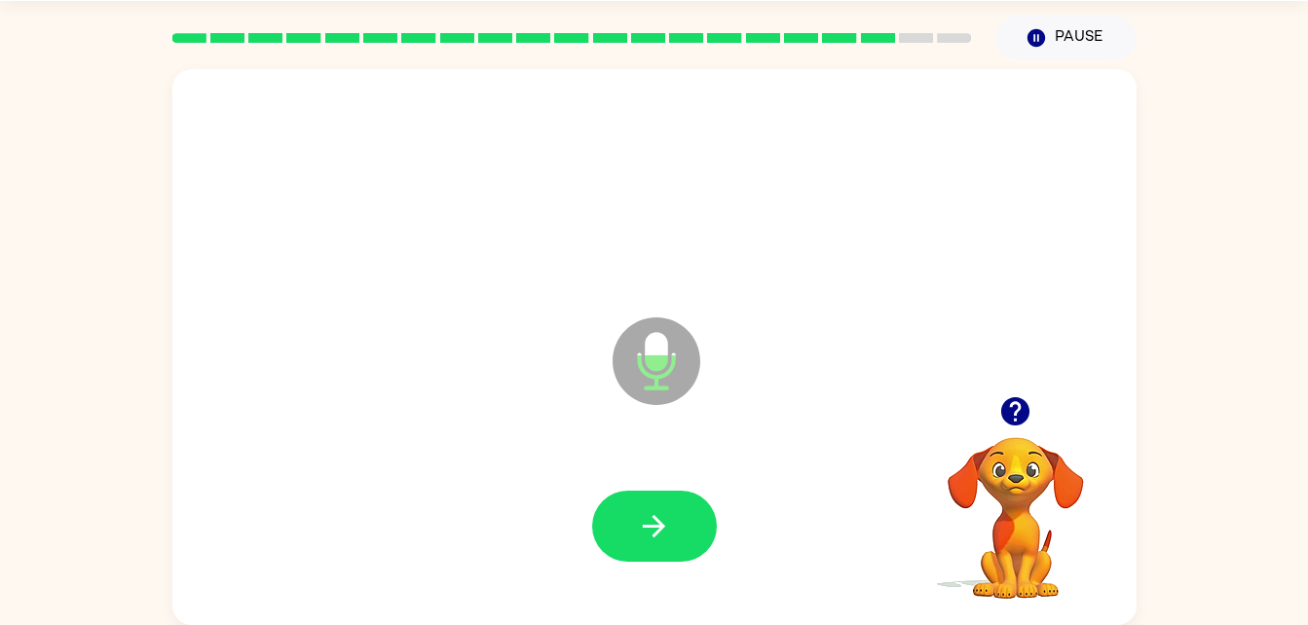
click at [605, 579] on div at bounding box center [654, 527] width 925 height 160
click at [635, 484] on div at bounding box center [654, 527] width 925 height 160
click at [637, 500] on button "button" at bounding box center [654, 526] width 125 height 71
click at [604, 514] on button "button" at bounding box center [654, 526] width 125 height 71
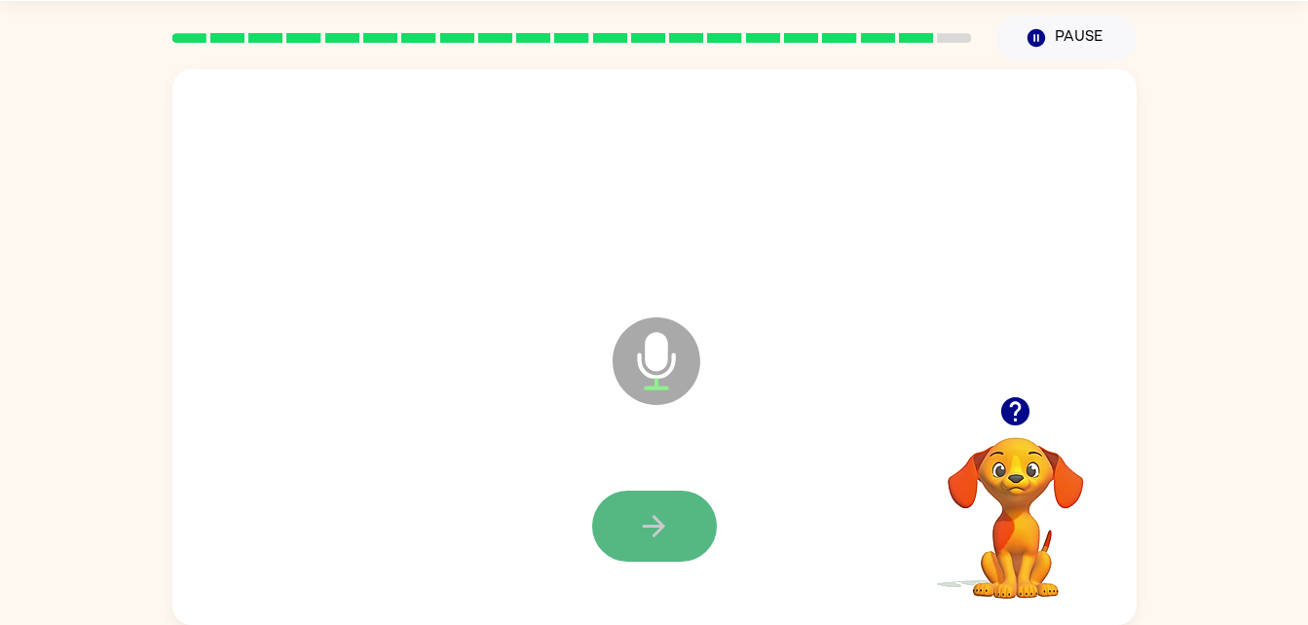
click at [646, 540] on icon "button" at bounding box center [654, 526] width 34 height 34
click at [692, 535] on button "button" at bounding box center [654, 526] width 125 height 71
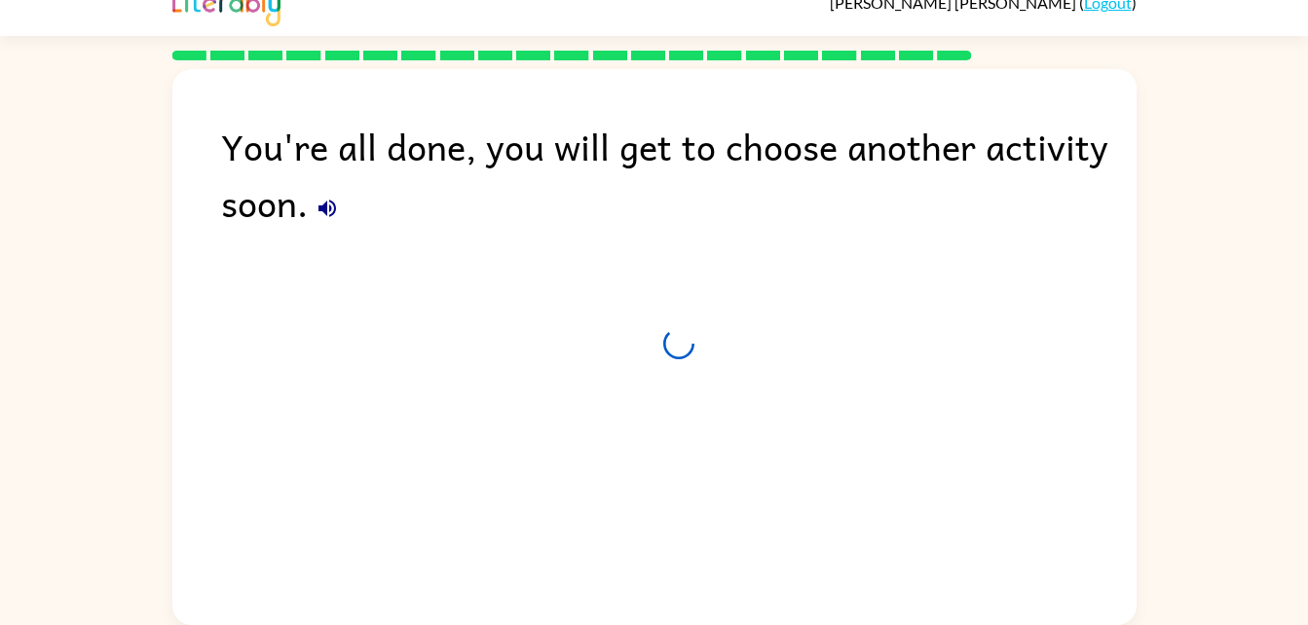
scroll to position [24, 0]
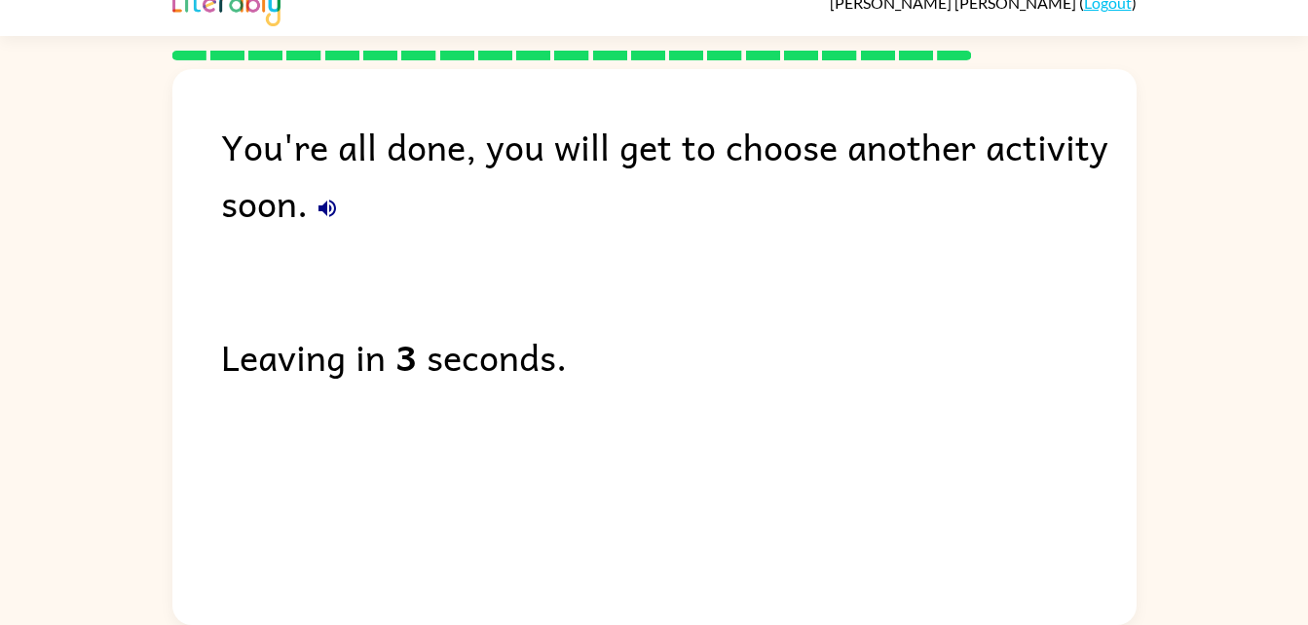
click at [331, 207] on icon "button" at bounding box center [327, 209] width 18 height 18
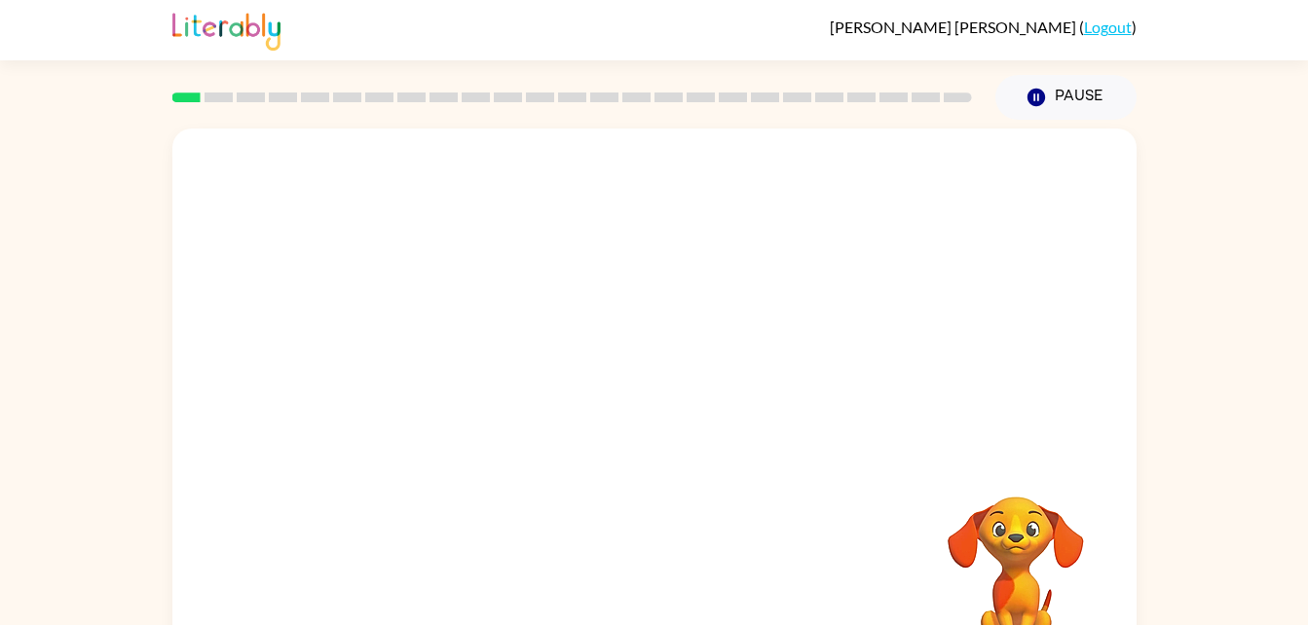
drag, startPoint x: 1321, startPoint y: 344, endPoint x: 668, endPoint y: 299, distance: 655.0
click at [668, 299] on div at bounding box center [654, 292] width 964 height 327
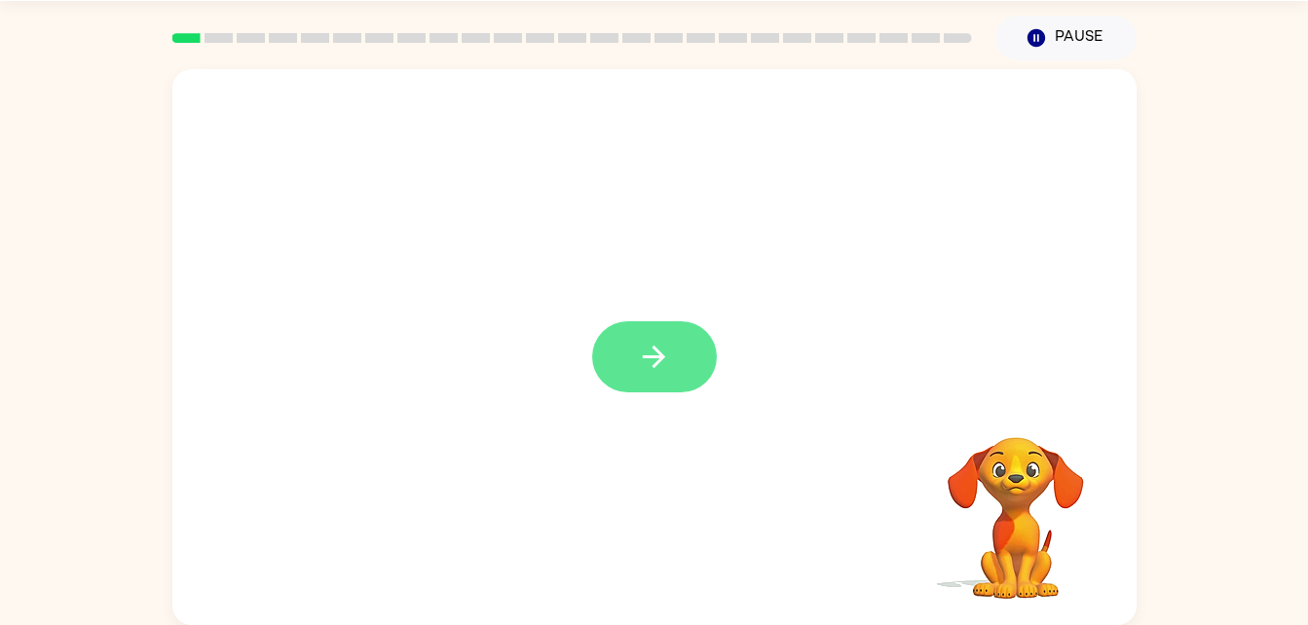
click at [645, 355] on icon "button" at bounding box center [654, 357] width 34 height 34
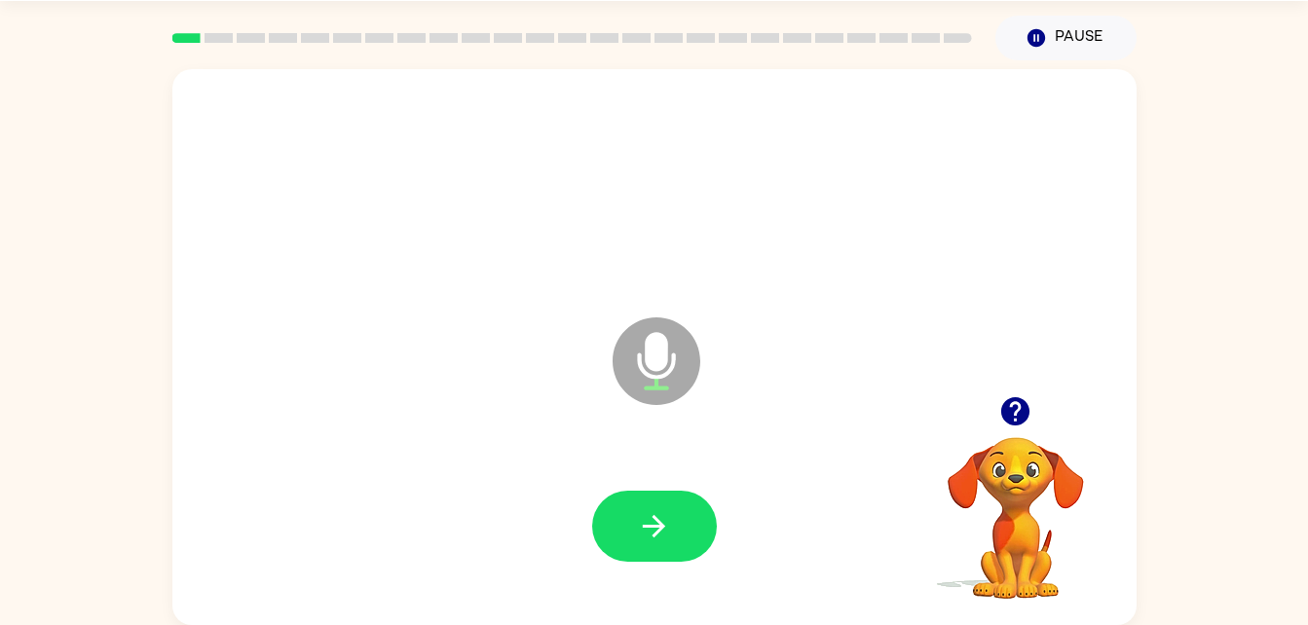
click at [1012, 408] on icon "button" at bounding box center [1015, 411] width 28 height 28
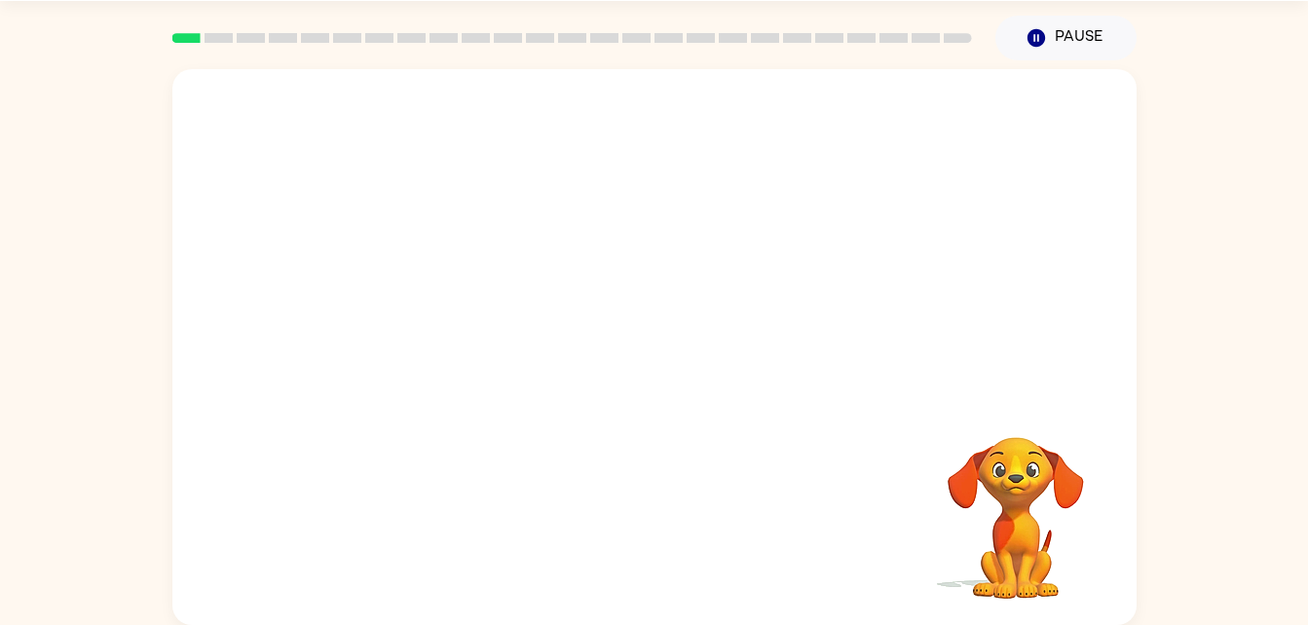
drag, startPoint x: 1006, startPoint y: 502, endPoint x: 1056, endPoint y: 618, distance: 126.1
click at [1056, 618] on div "Your browser must support playing .mp4 files to use Literably. Please try using…" at bounding box center [654, 347] width 964 height 556
drag, startPoint x: 1050, startPoint y: 618, endPoint x: 964, endPoint y: 491, distance: 153.7
click at [964, 491] on div "Your browser must support playing .mp4 files to use Literably. Please try using…" at bounding box center [654, 347] width 964 height 556
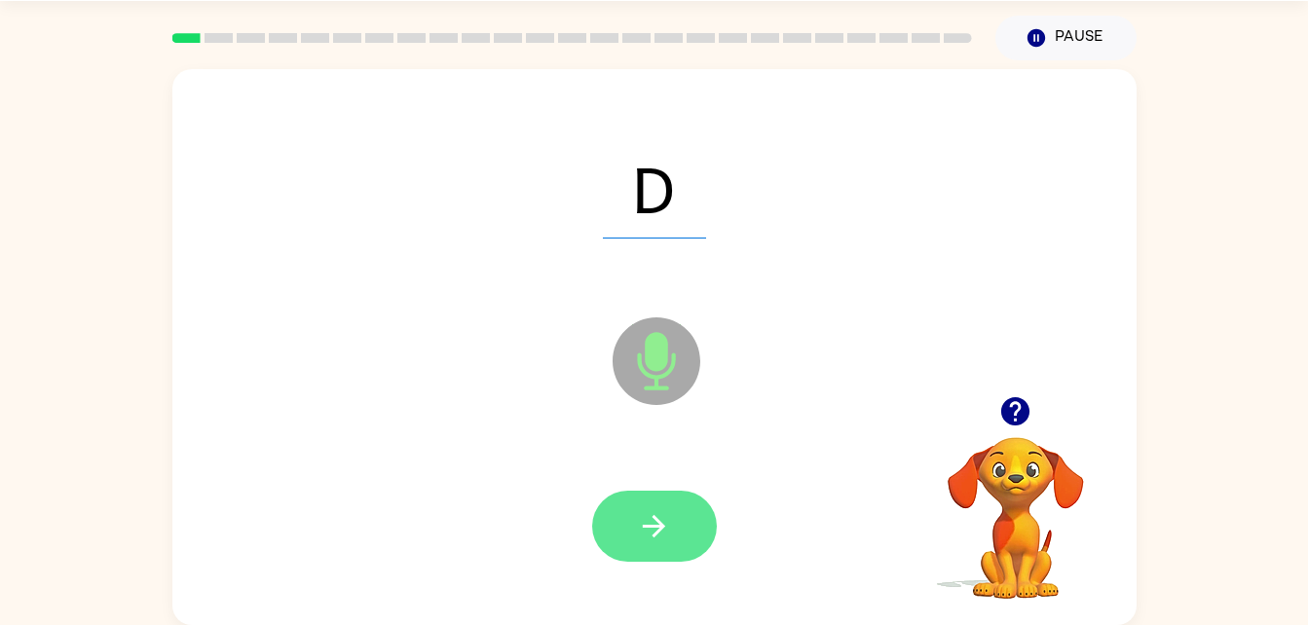
click at [678, 508] on button "button" at bounding box center [654, 526] width 125 height 71
click at [656, 521] on icon "button" at bounding box center [654, 526] width 22 height 22
click at [648, 519] on icon "button" at bounding box center [654, 526] width 34 height 34
click at [651, 513] on icon "button" at bounding box center [654, 526] width 34 height 34
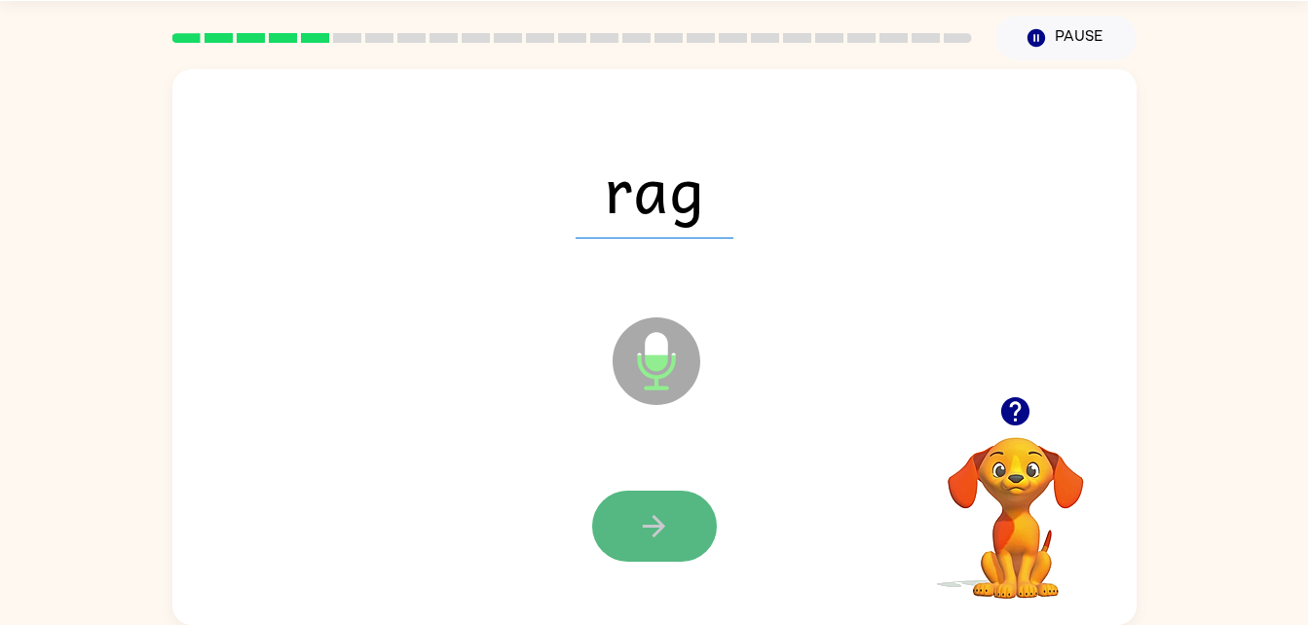
click at [662, 530] on icon "button" at bounding box center [654, 526] width 34 height 34
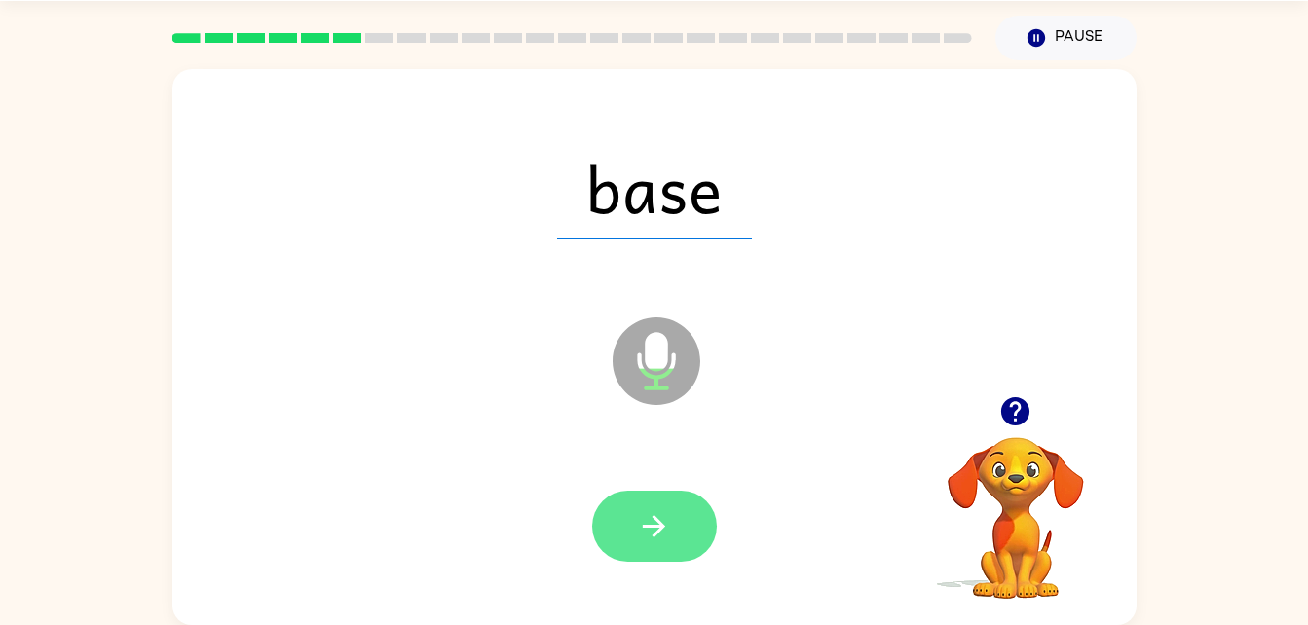
click at [672, 520] on button "button" at bounding box center [654, 526] width 125 height 71
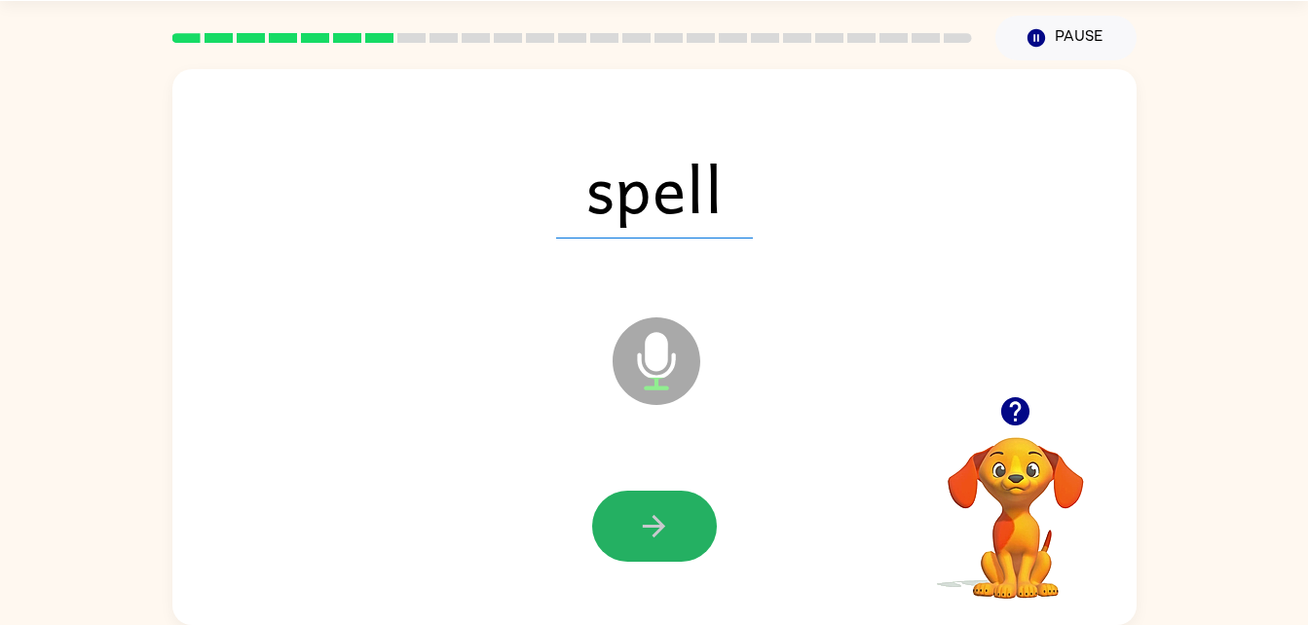
click at [672, 520] on button "button" at bounding box center [654, 526] width 125 height 71
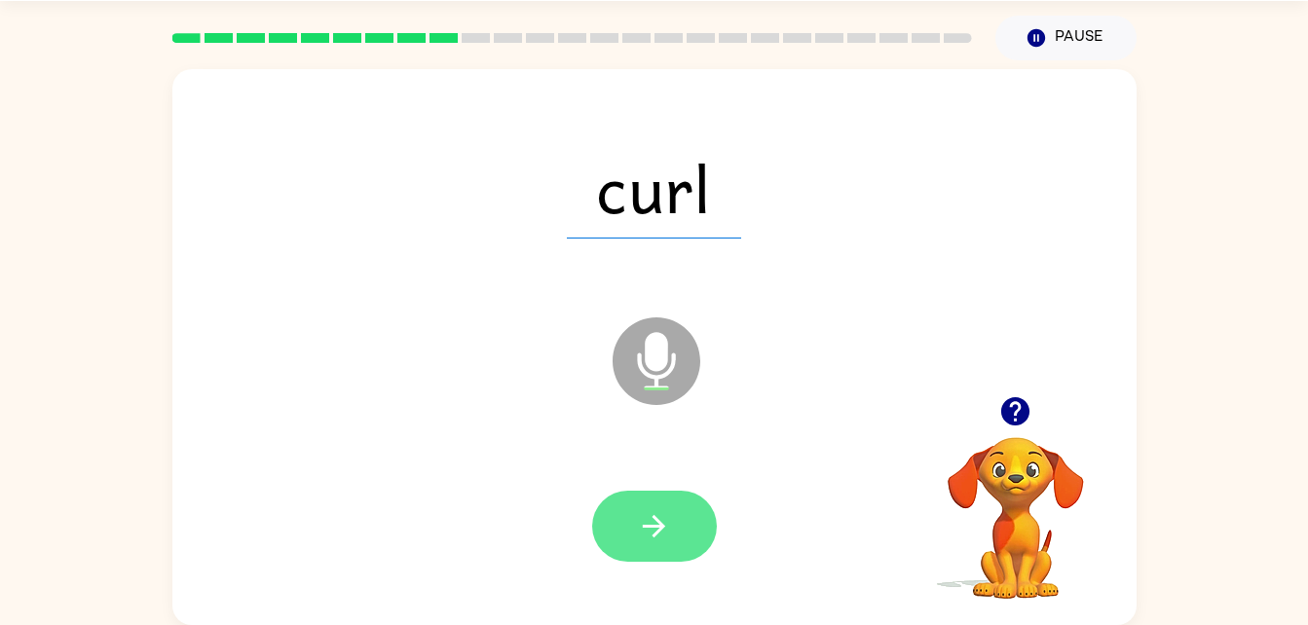
click at [676, 530] on button "button" at bounding box center [654, 526] width 125 height 71
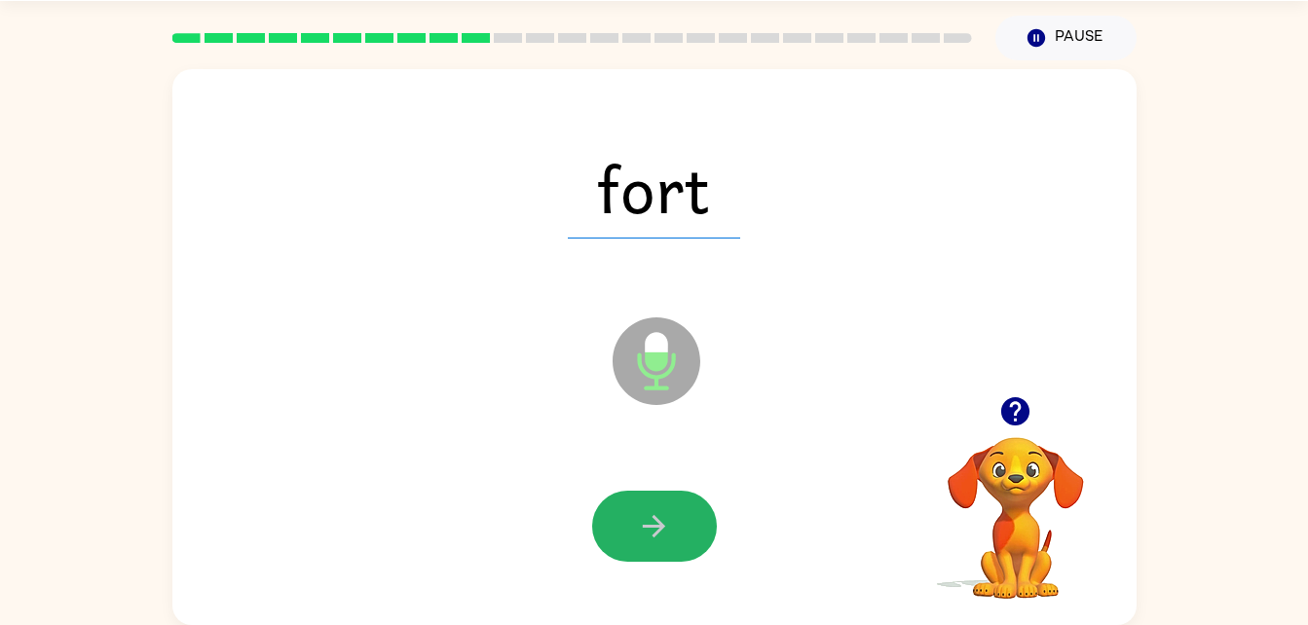
click at [676, 530] on button "button" at bounding box center [654, 526] width 125 height 71
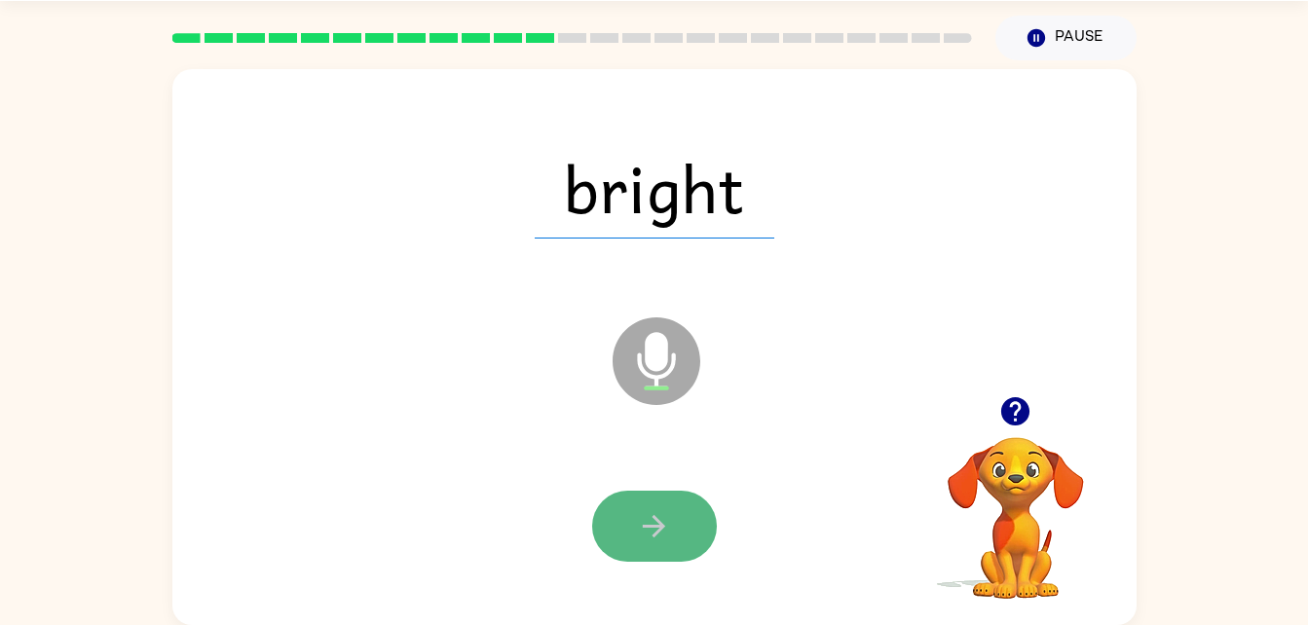
click at [699, 536] on button "button" at bounding box center [654, 526] width 125 height 71
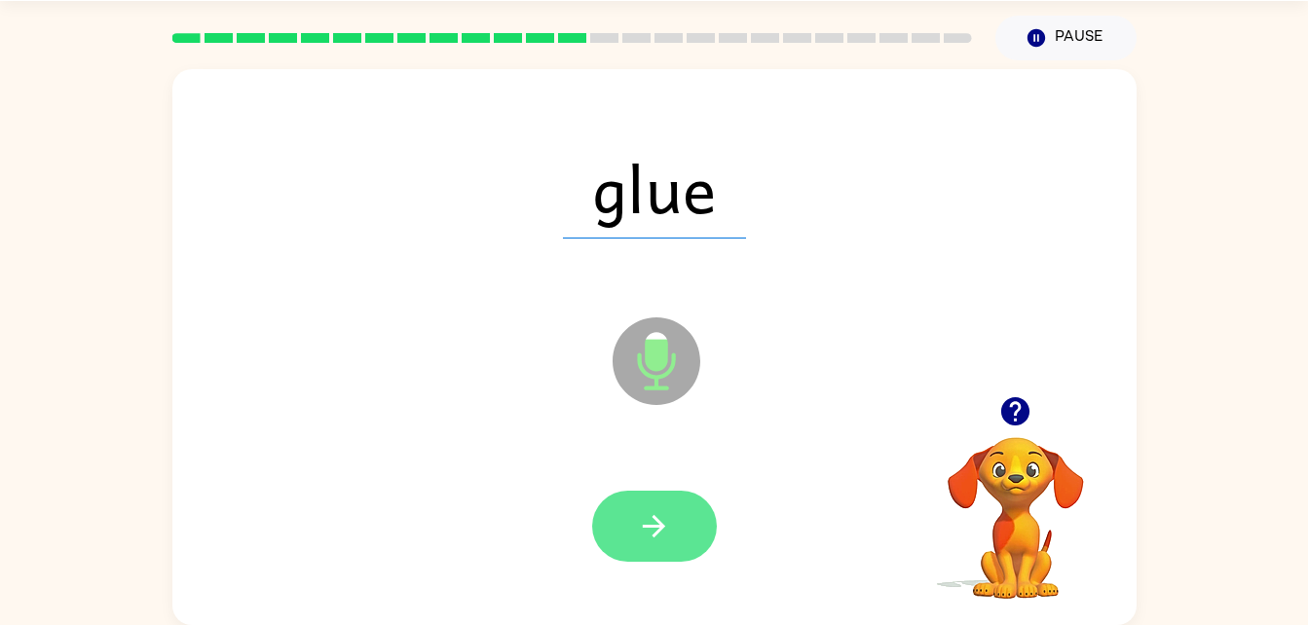
click at [663, 520] on icon "button" at bounding box center [654, 526] width 34 height 34
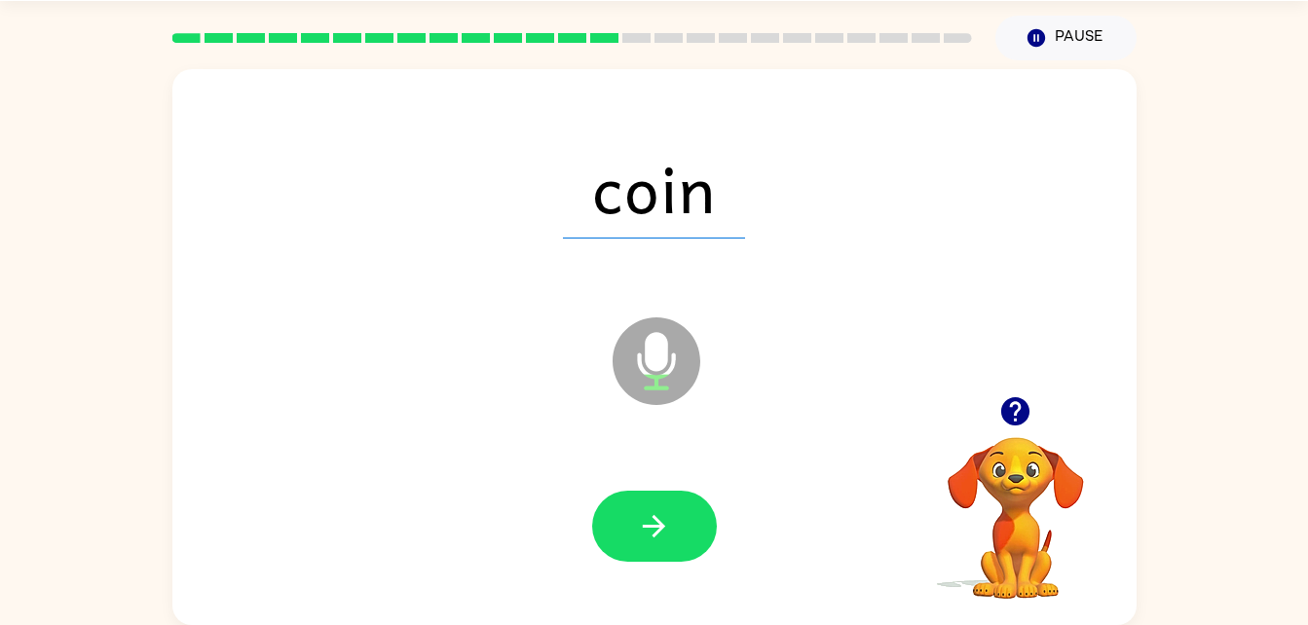
click at [663, 520] on icon "button" at bounding box center [654, 526] width 34 height 34
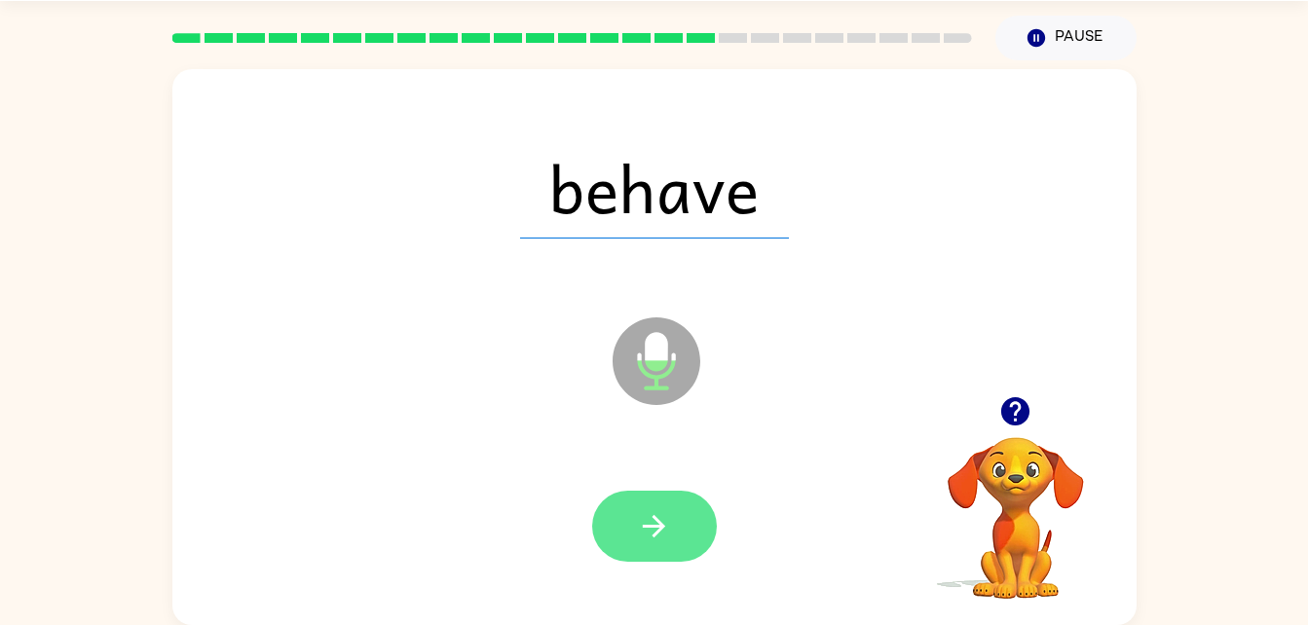
click at [662, 521] on icon "button" at bounding box center [654, 526] width 34 height 34
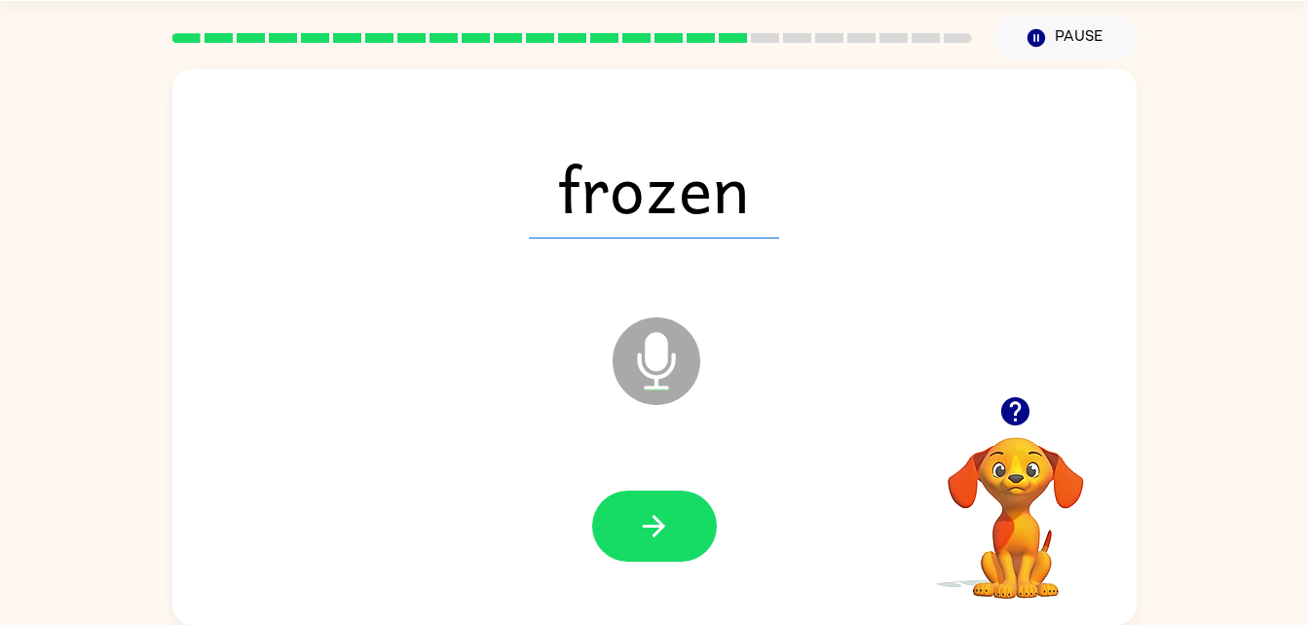
drag, startPoint x: 662, startPoint y: 521, endPoint x: 596, endPoint y: 533, distance: 67.2
click at [596, 533] on button "button" at bounding box center [654, 526] width 125 height 71
click at [636, 546] on button "button" at bounding box center [654, 526] width 125 height 71
drag, startPoint x: 643, startPoint y: 541, endPoint x: 561, endPoint y: 561, distance: 84.1
click at [561, 561] on div at bounding box center [654, 527] width 925 height 160
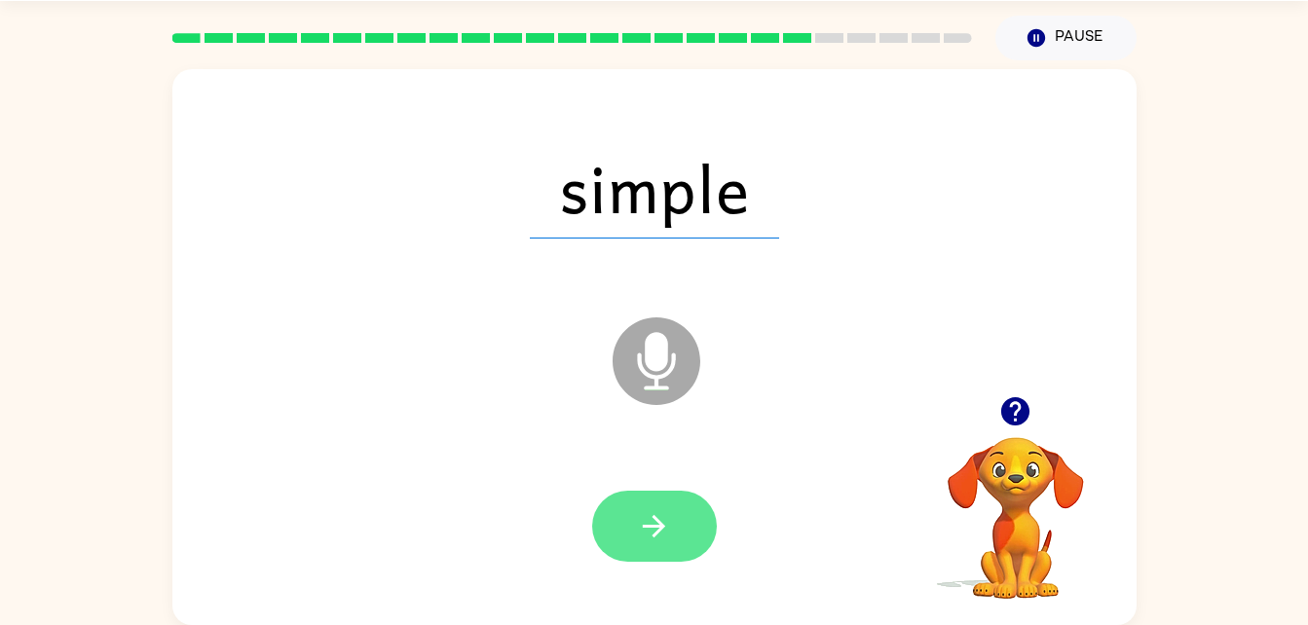
click at [605, 531] on button "button" at bounding box center [654, 526] width 125 height 71
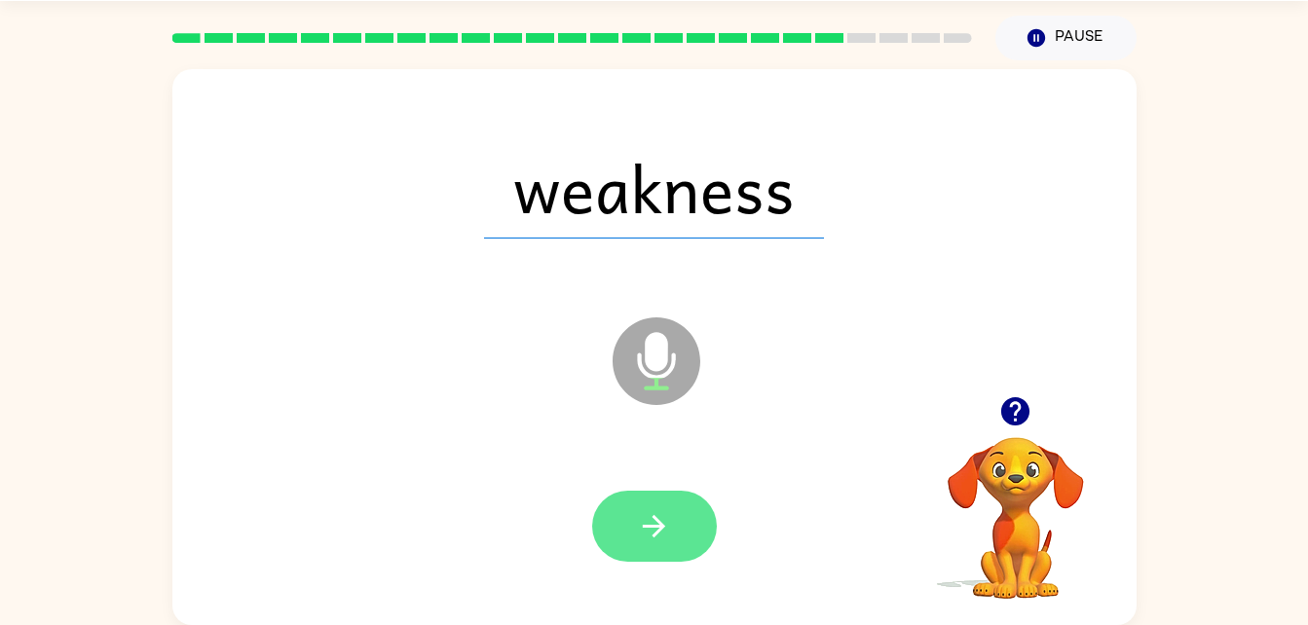
click at [674, 499] on button "button" at bounding box center [654, 526] width 125 height 71
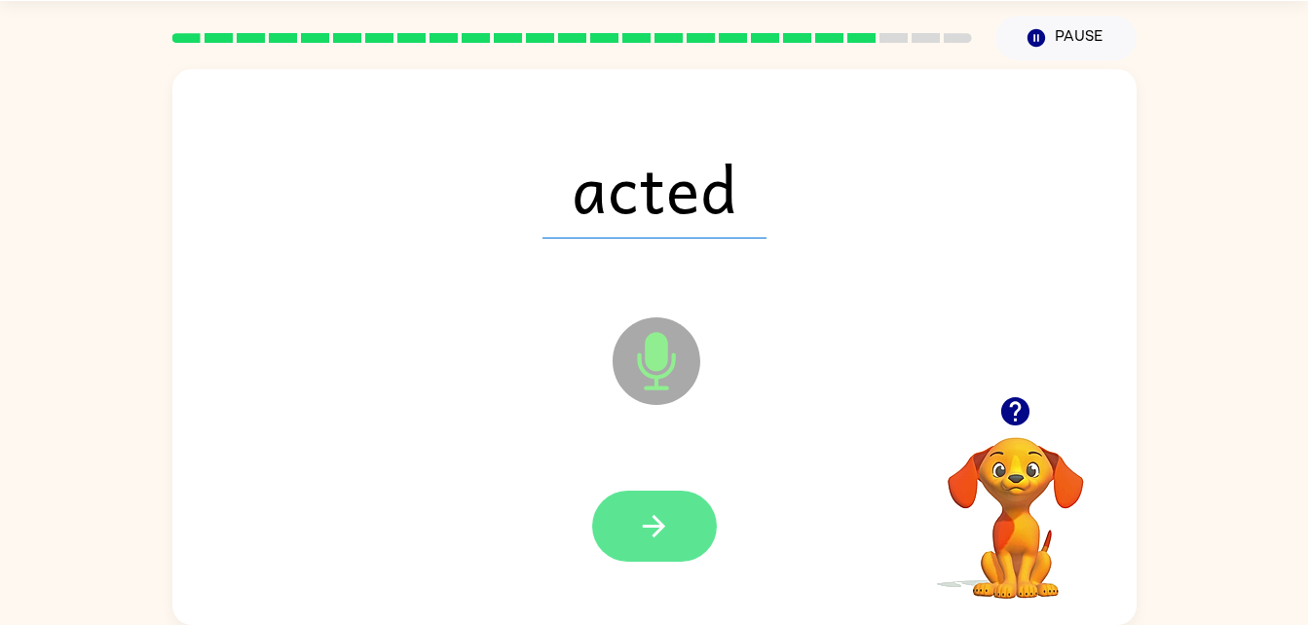
click at [636, 520] on button "button" at bounding box center [654, 526] width 125 height 71
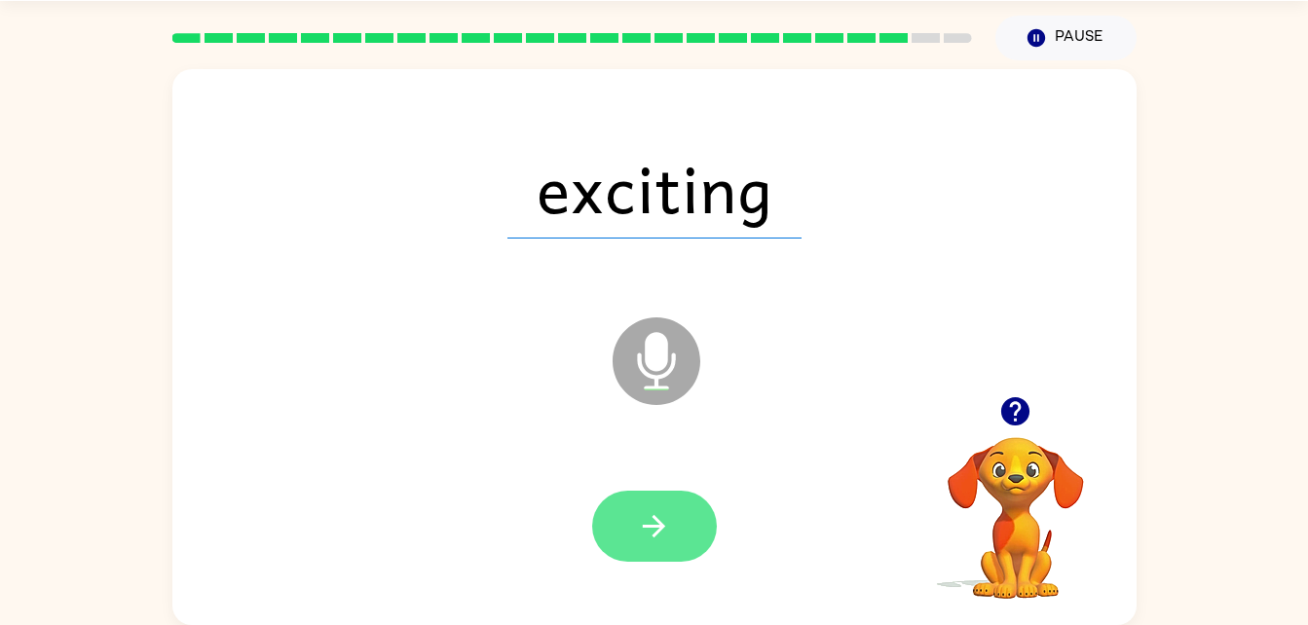
click at [629, 539] on button "button" at bounding box center [654, 526] width 125 height 71
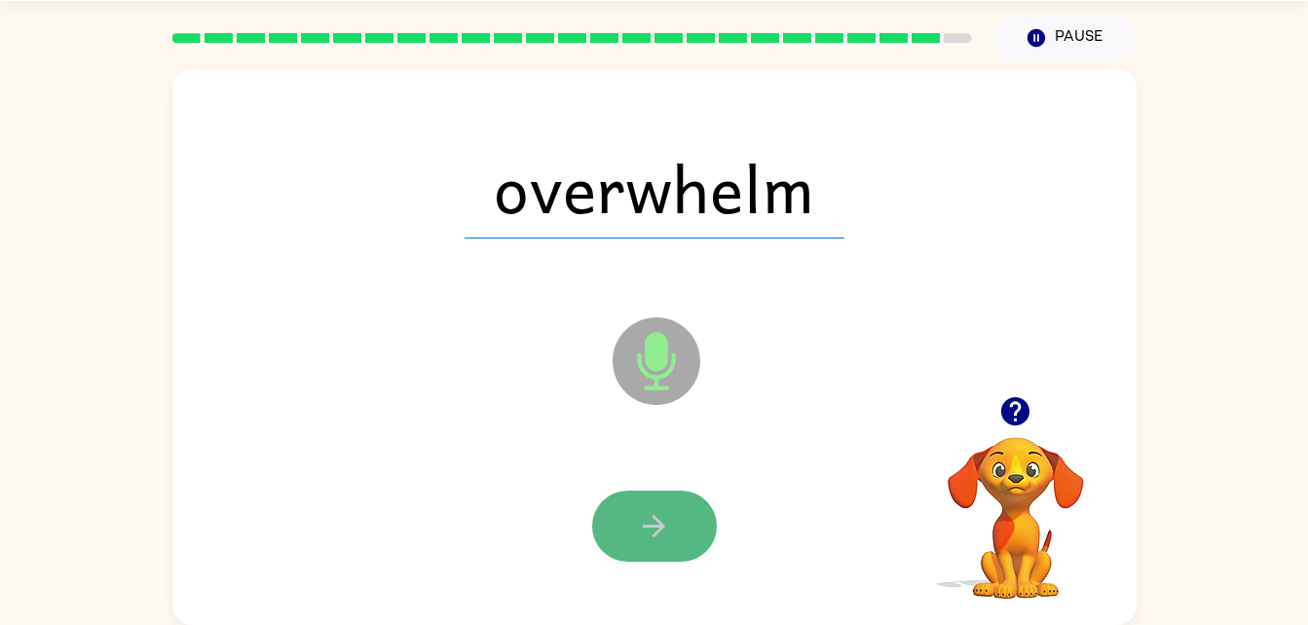
click at [676, 529] on button "button" at bounding box center [654, 526] width 125 height 71
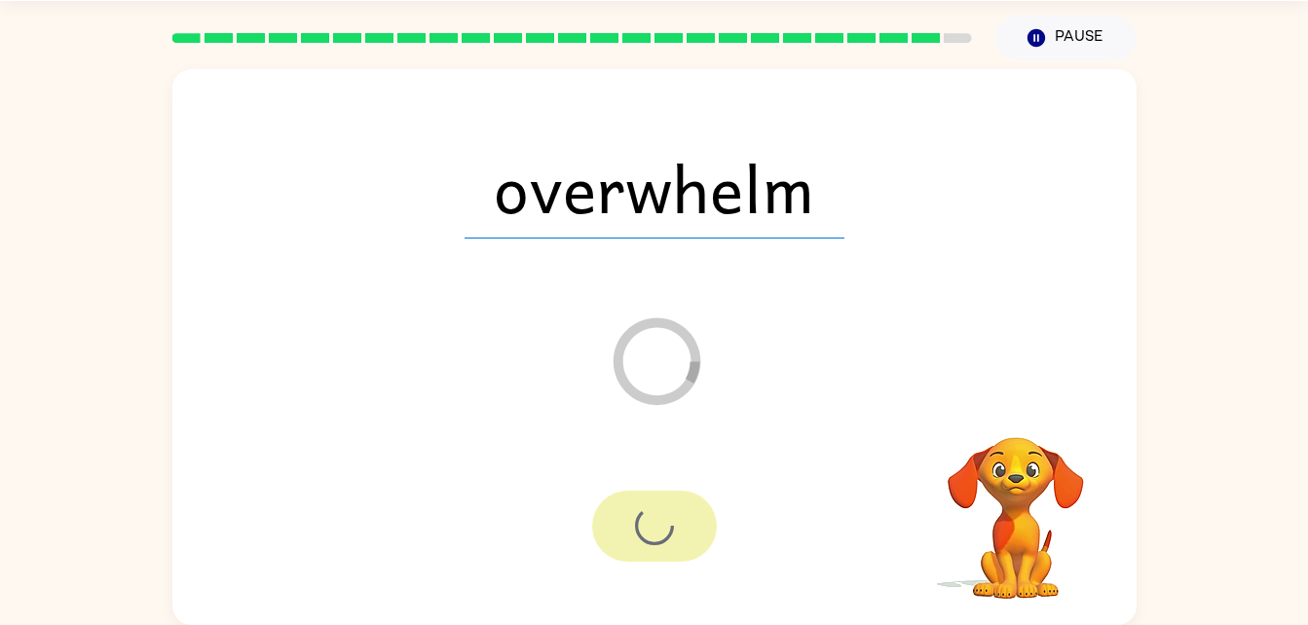
scroll to position [24, 0]
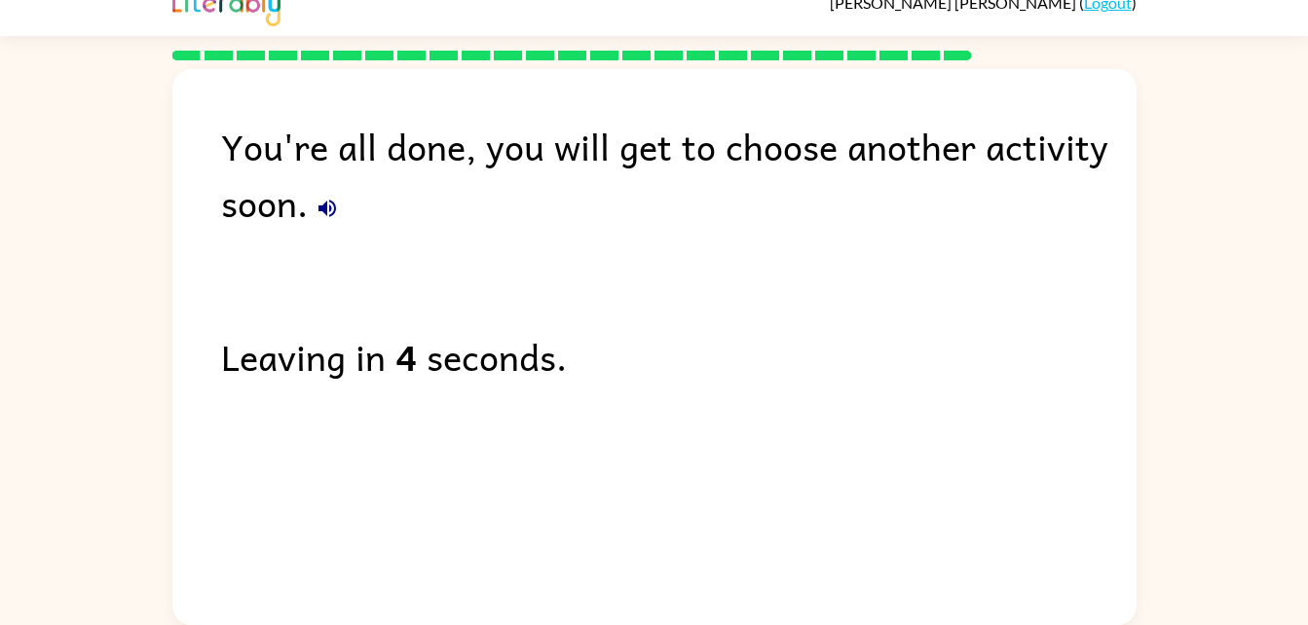
click at [329, 204] on icon "button" at bounding box center [327, 208] width 23 height 23
